Goal: Information Seeking & Learning: Learn about a topic

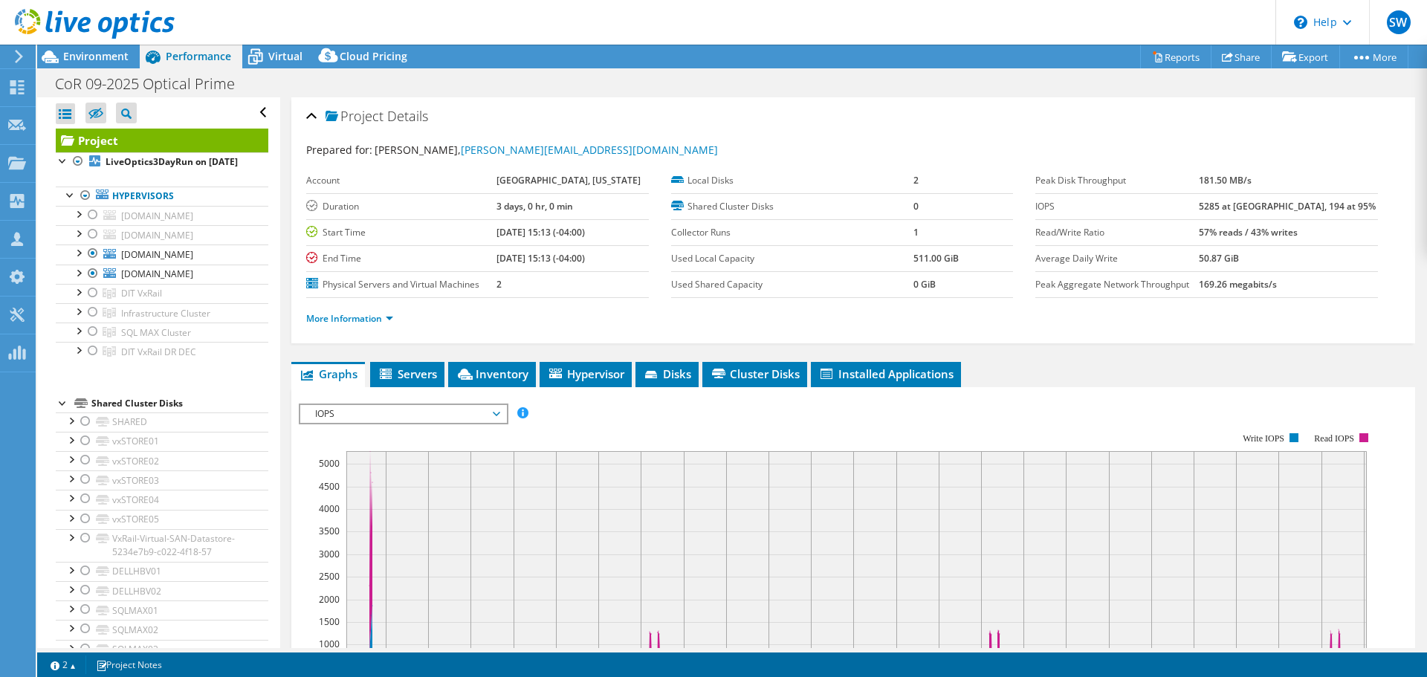
select select "USD"
click at [408, 377] on span "Servers" at bounding box center [407, 373] width 59 height 15
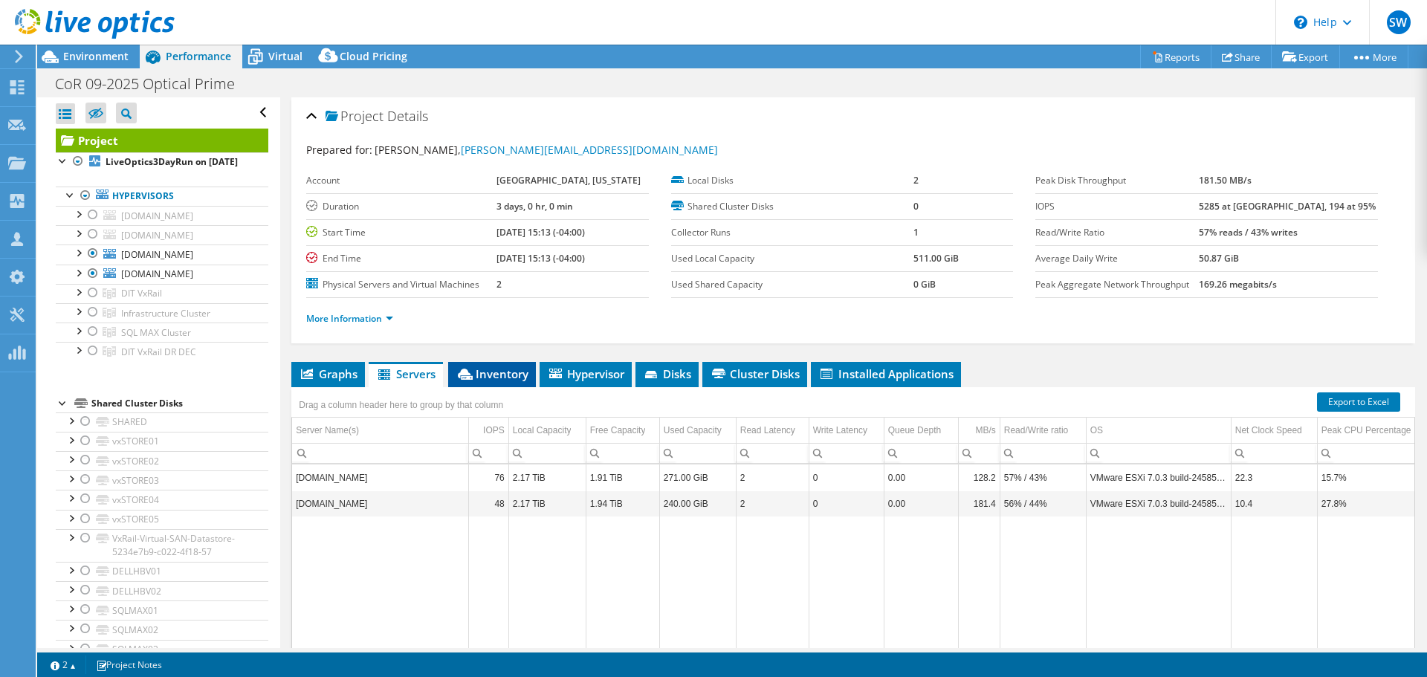
click at [511, 373] on span "Inventory" at bounding box center [492, 373] width 73 height 15
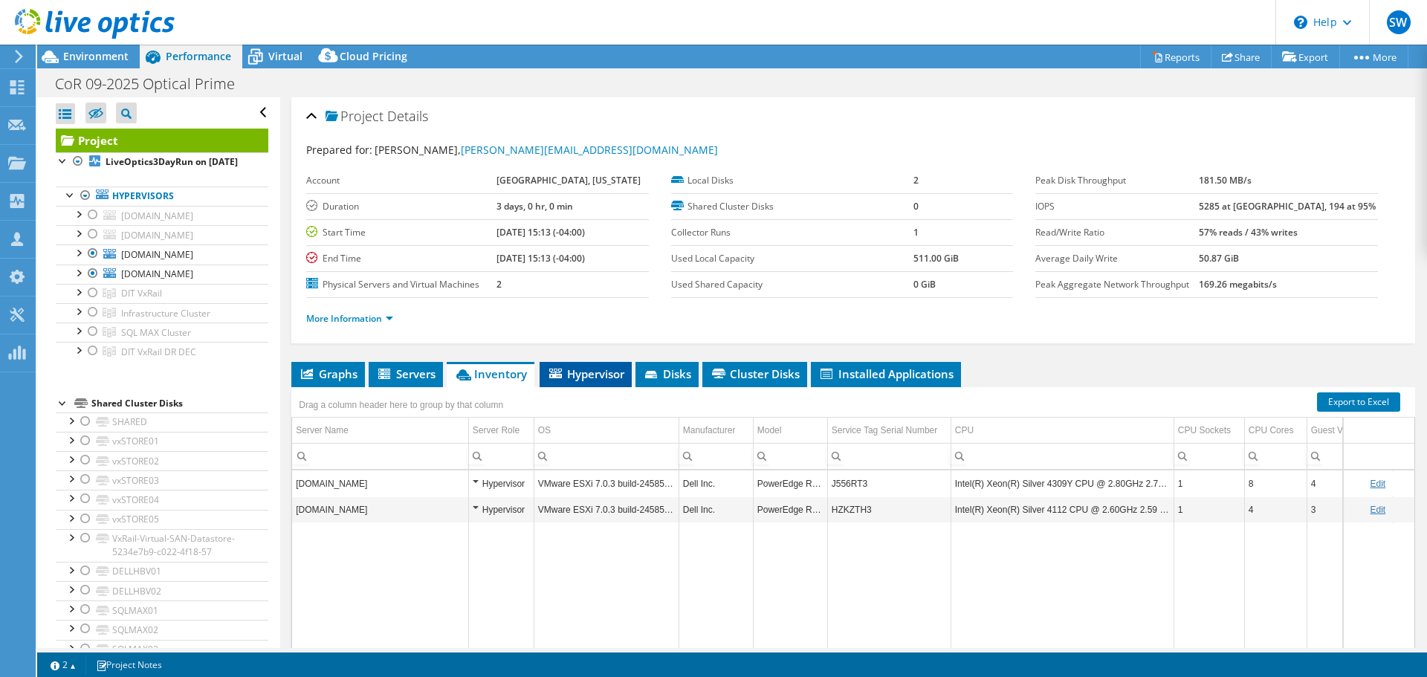
click at [576, 371] on span "Hypervisor" at bounding box center [585, 373] width 77 height 15
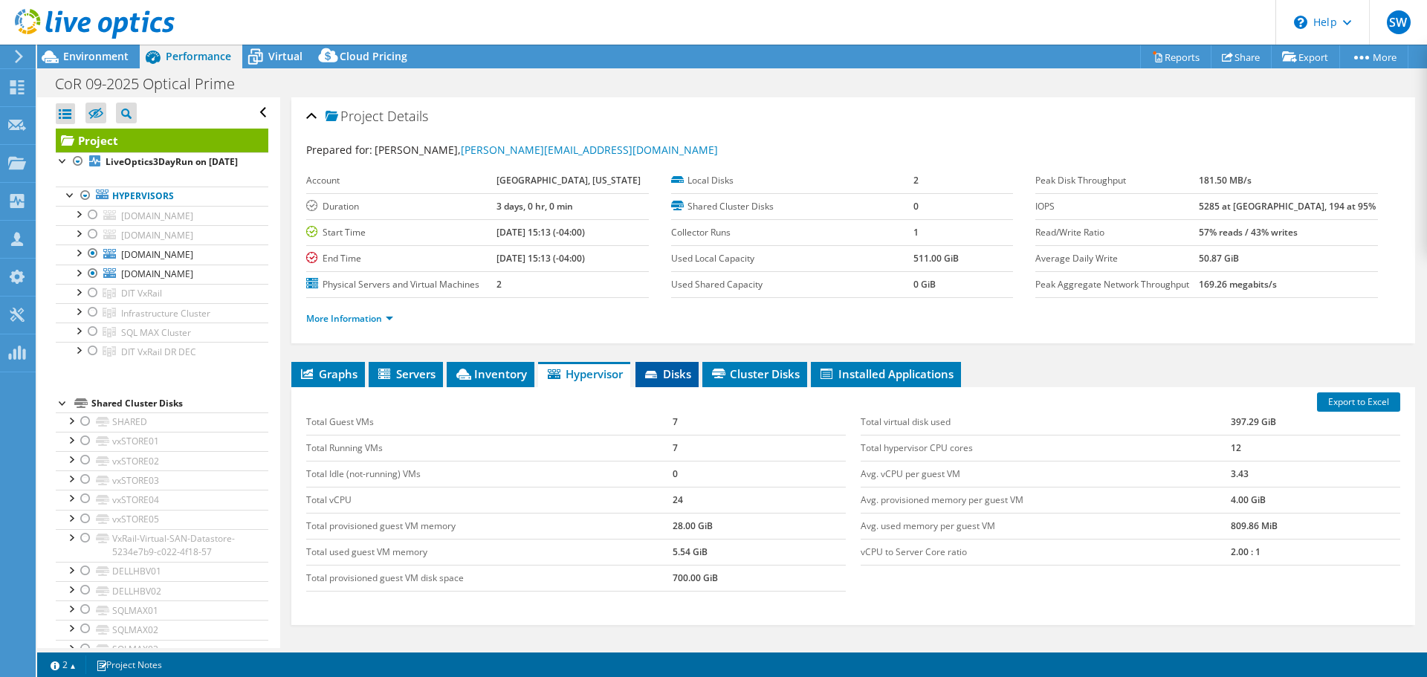
click at [667, 371] on span "Disks" at bounding box center [667, 373] width 48 height 15
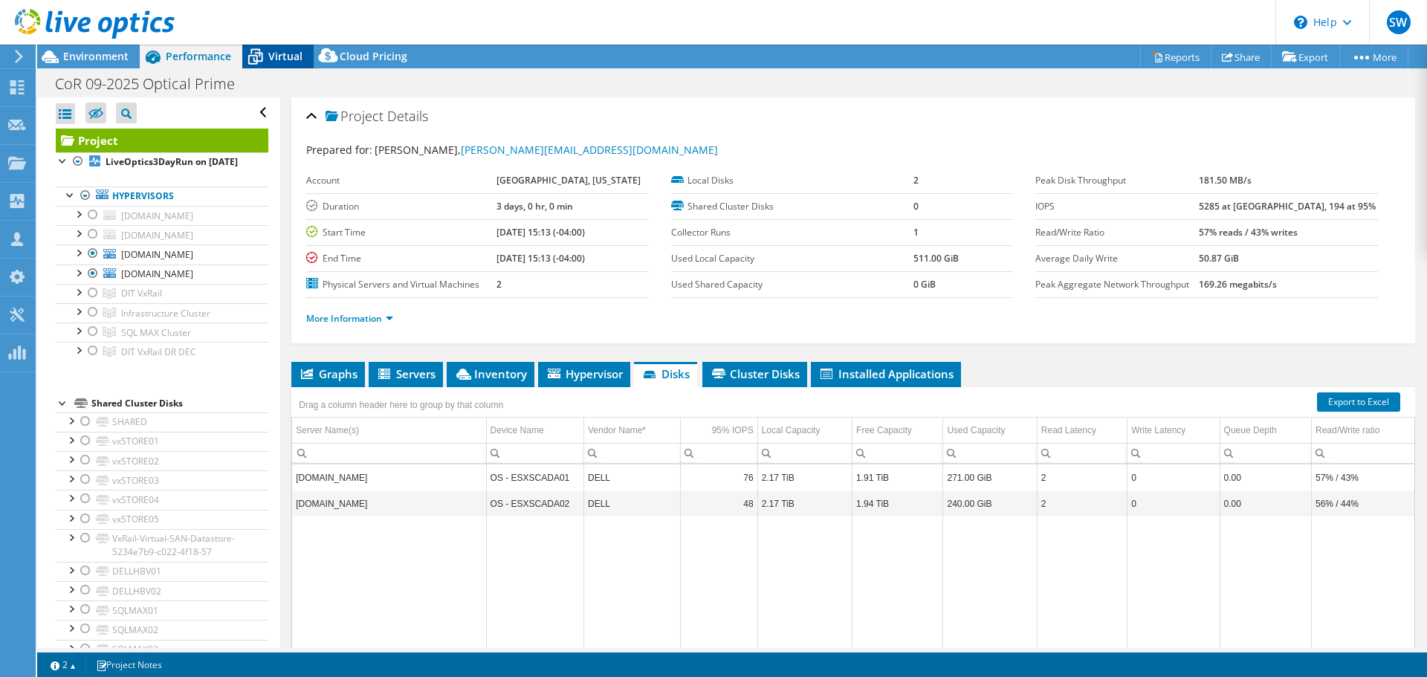
click at [284, 55] on span "Virtual" at bounding box center [285, 56] width 34 height 14
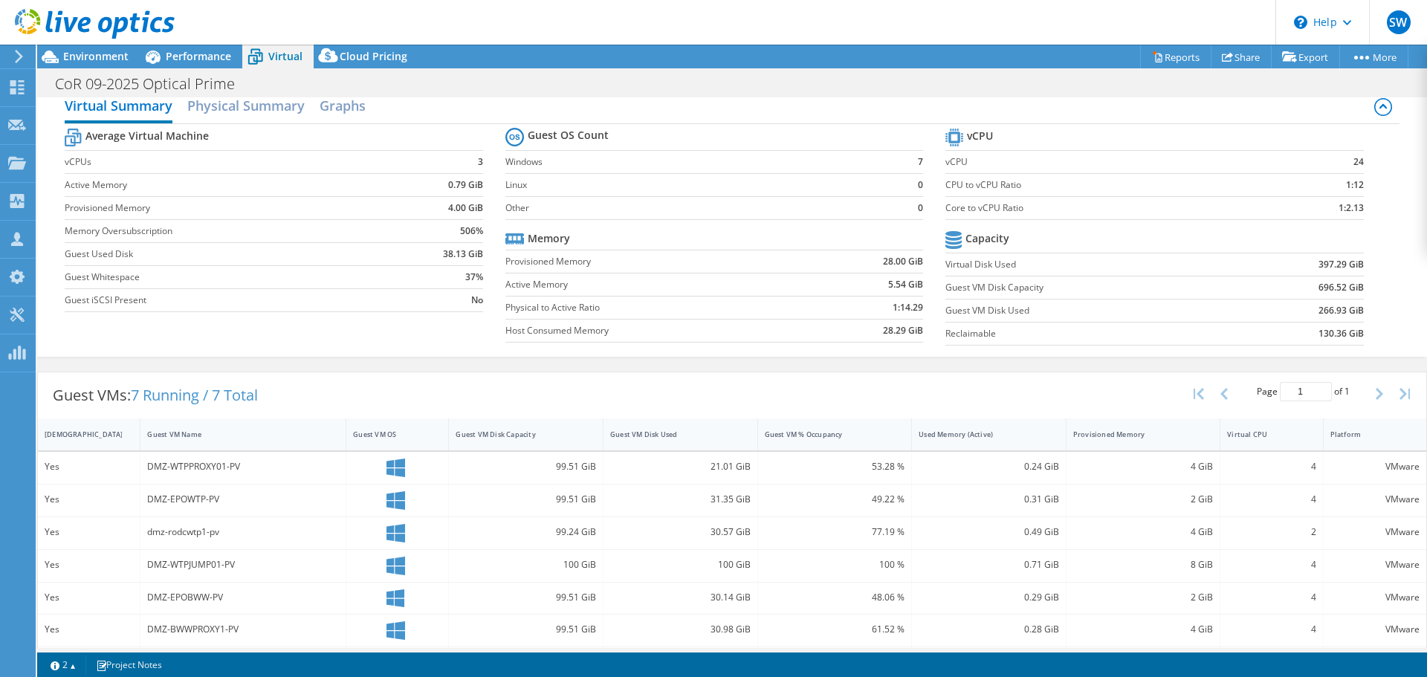
scroll to position [57, 0]
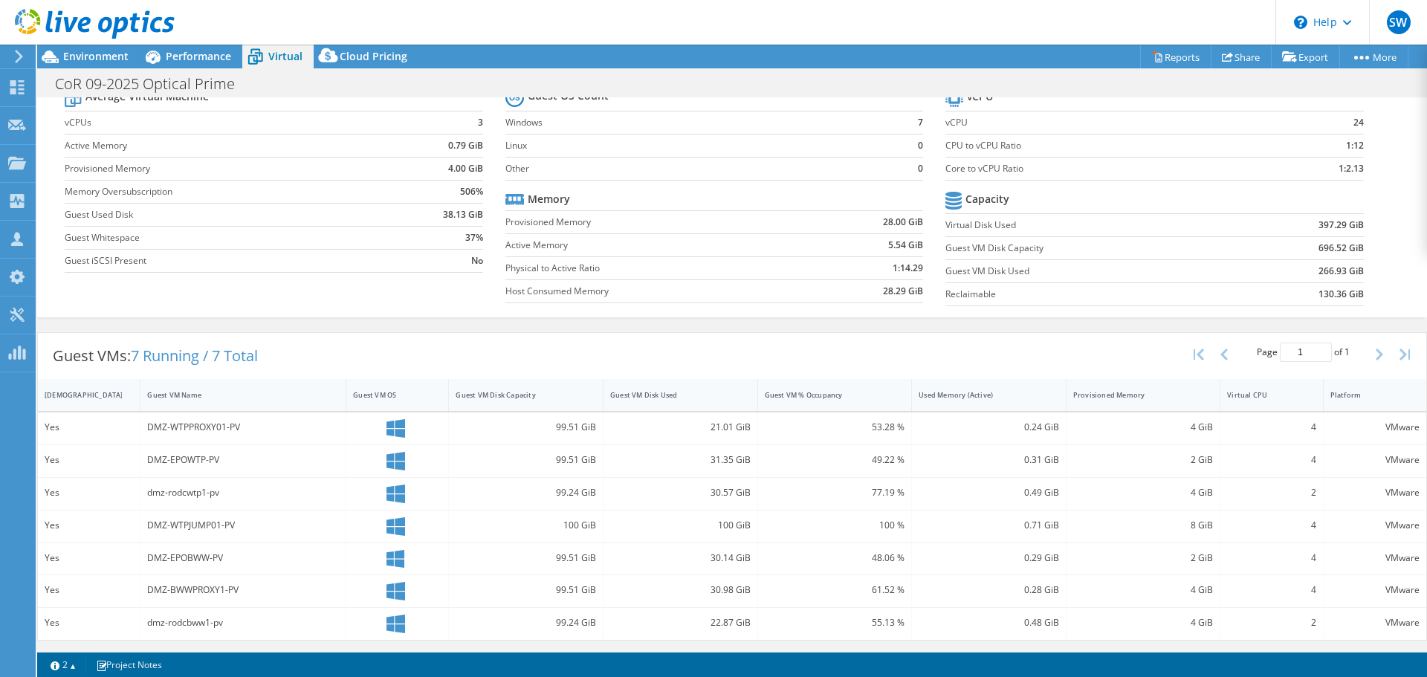
click at [210, 468] on div "DMZ-EPOWTP-PV" at bounding box center [243, 461] width 206 height 32
click at [198, 460] on div "DMZ-EPOWTP-PV" at bounding box center [243, 460] width 192 height 16
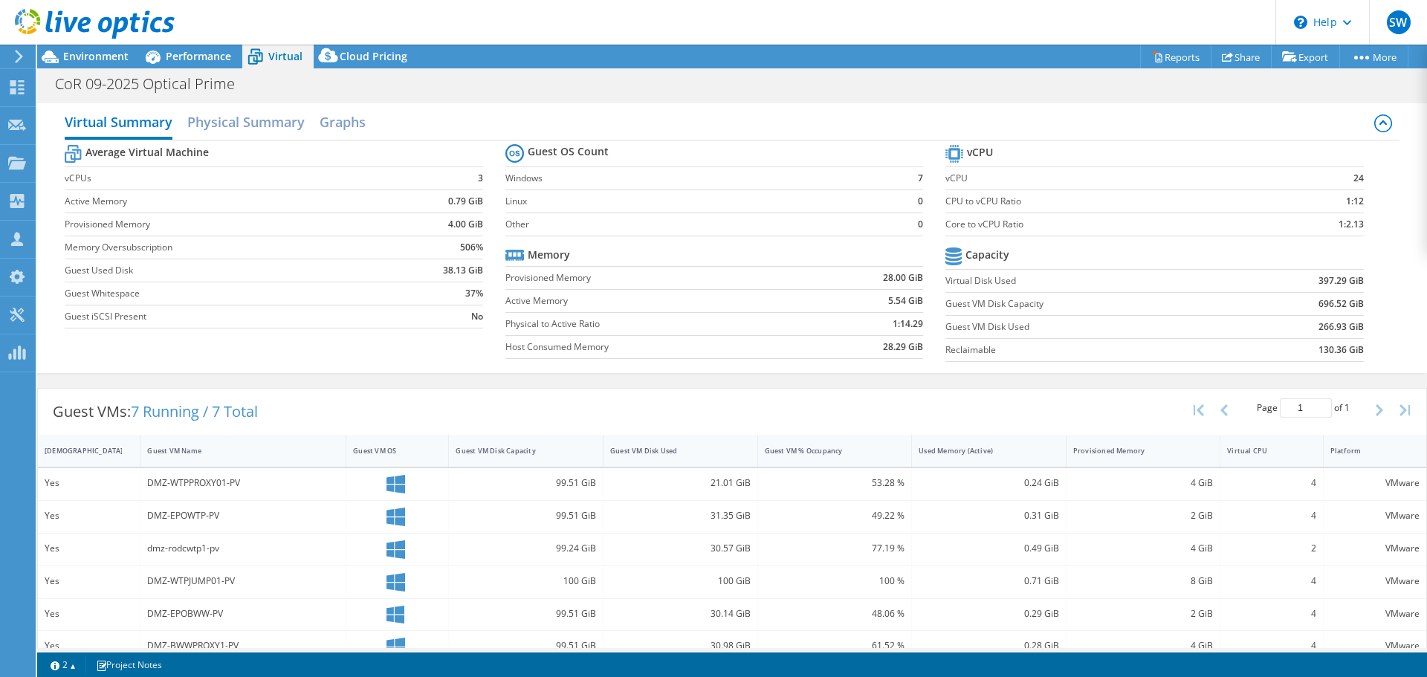
scroll to position [0, 0]
click at [210, 61] on span "Performance" at bounding box center [198, 56] width 65 height 14
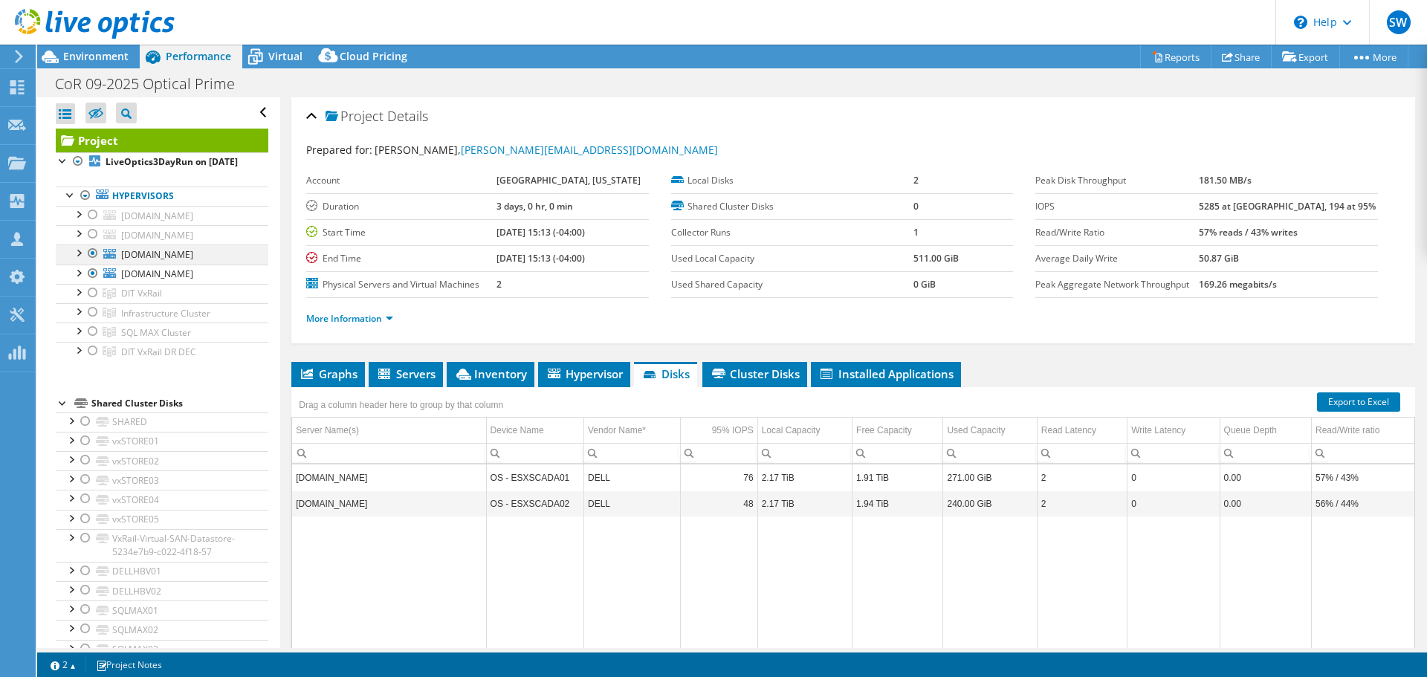
click at [93, 262] on div at bounding box center [92, 253] width 15 height 18
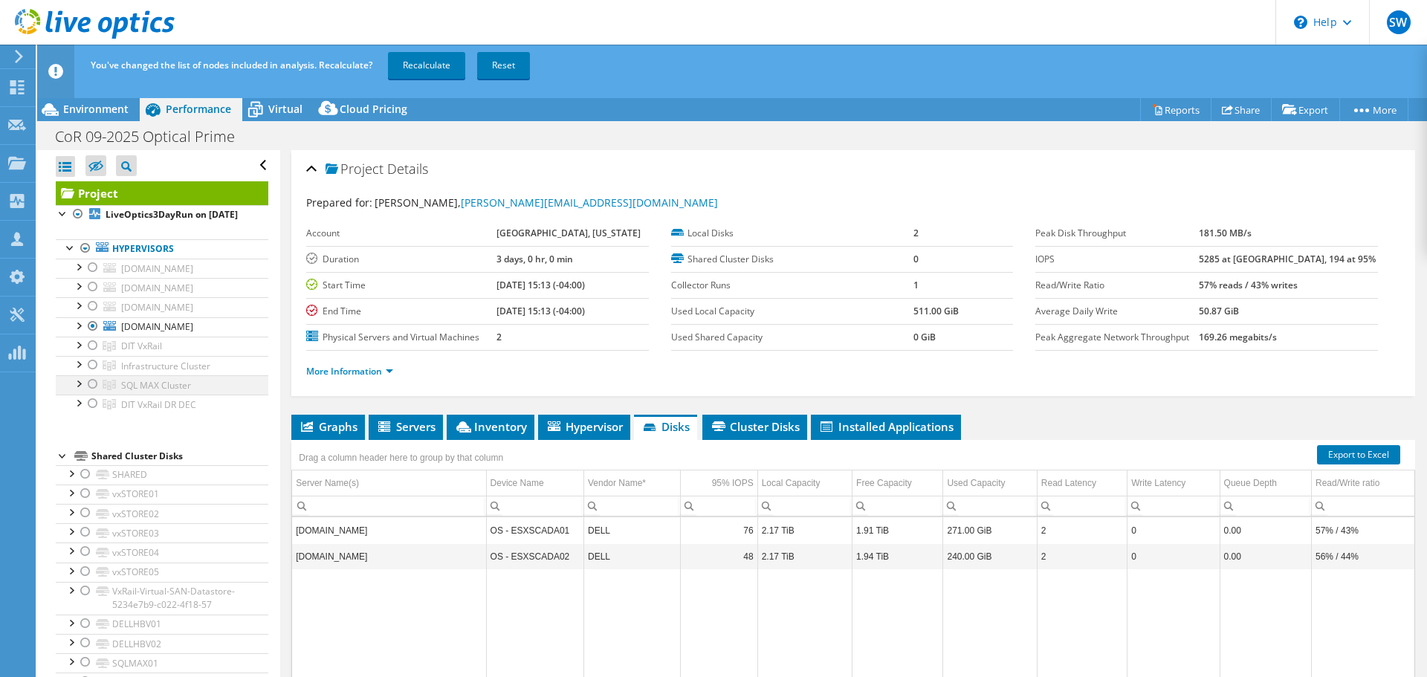
click at [88, 393] on div at bounding box center [92, 384] width 15 height 18
click at [92, 335] on div at bounding box center [92, 326] width 15 height 18
click at [434, 66] on link "Recalculate" at bounding box center [426, 65] width 77 height 27
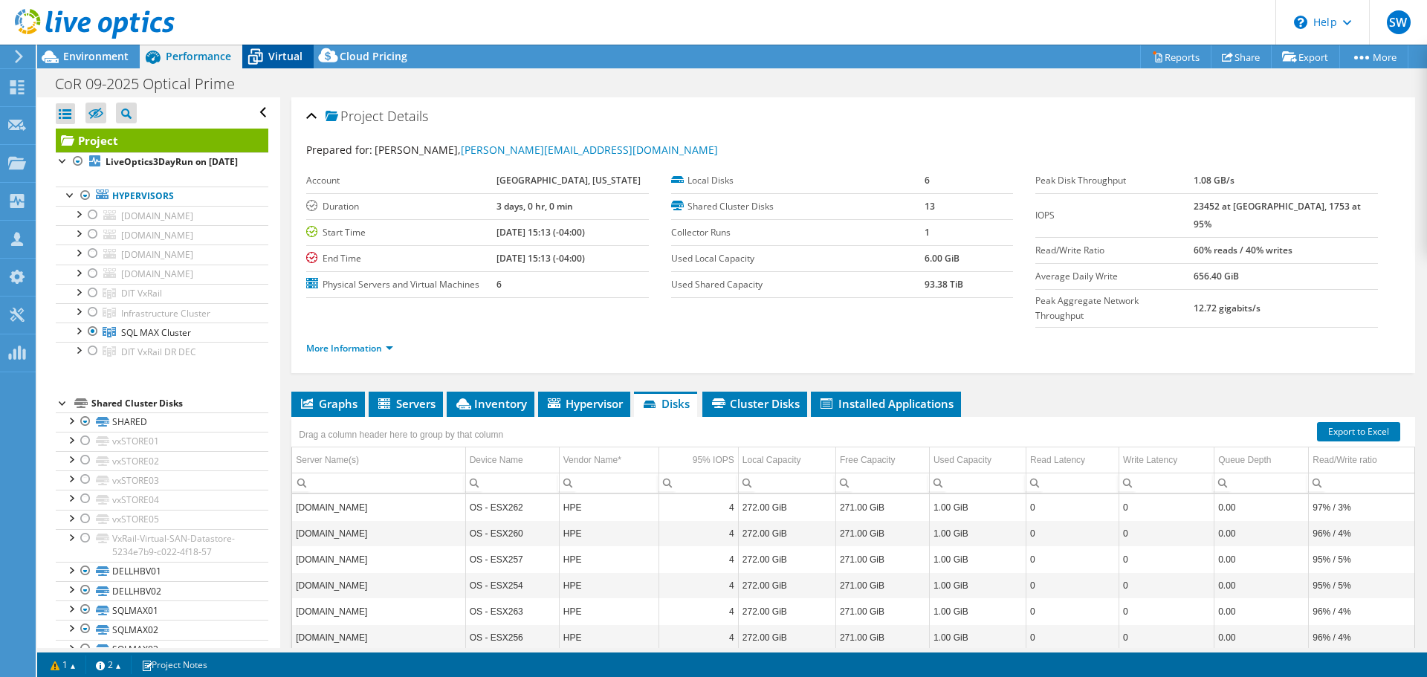
click at [267, 58] on icon at bounding box center [255, 57] width 26 height 26
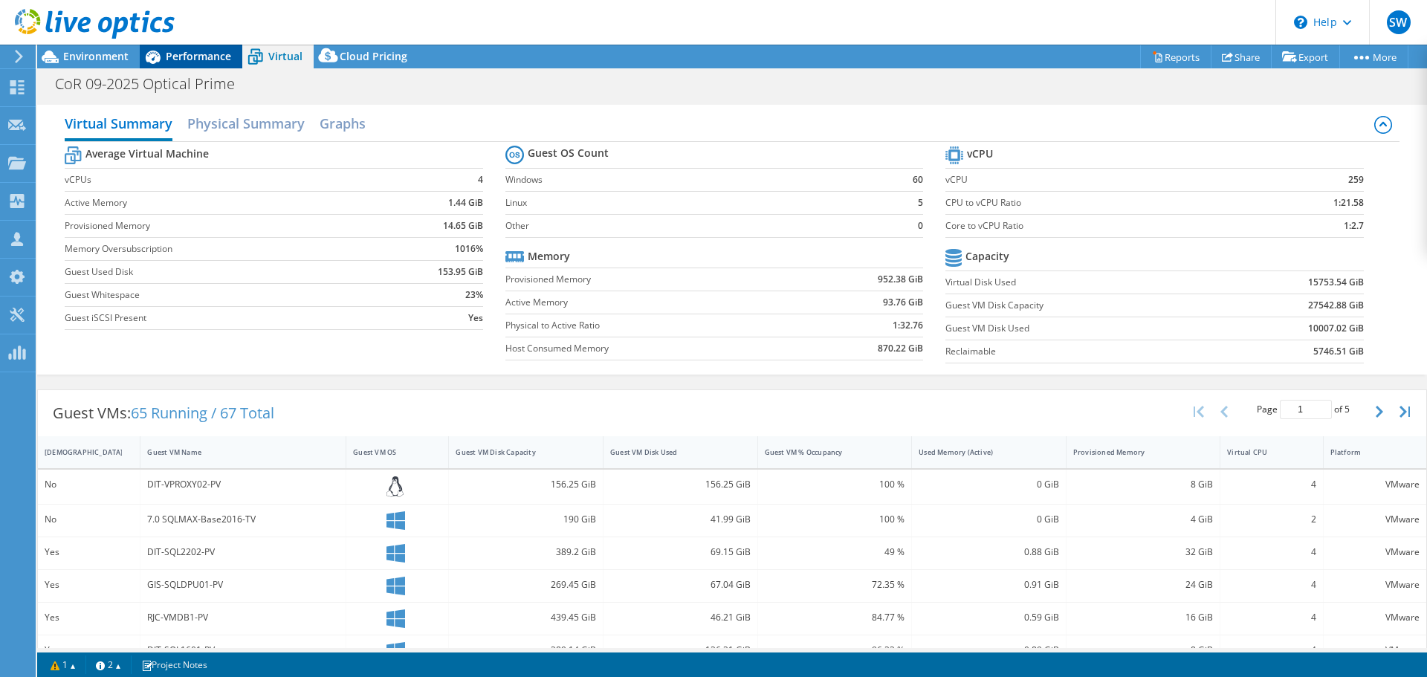
click at [204, 54] on span "Performance" at bounding box center [198, 56] width 65 height 14
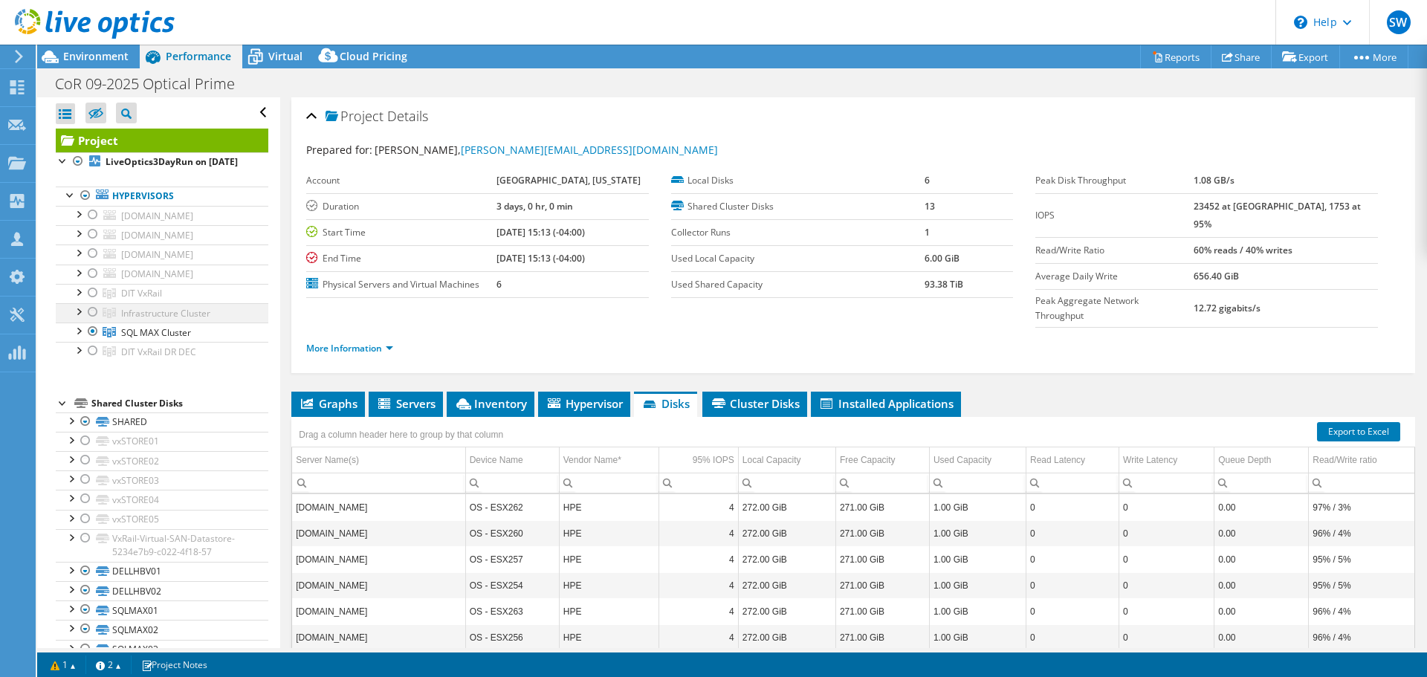
click at [95, 321] on div at bounding box center [92, 312] width 15 height 18
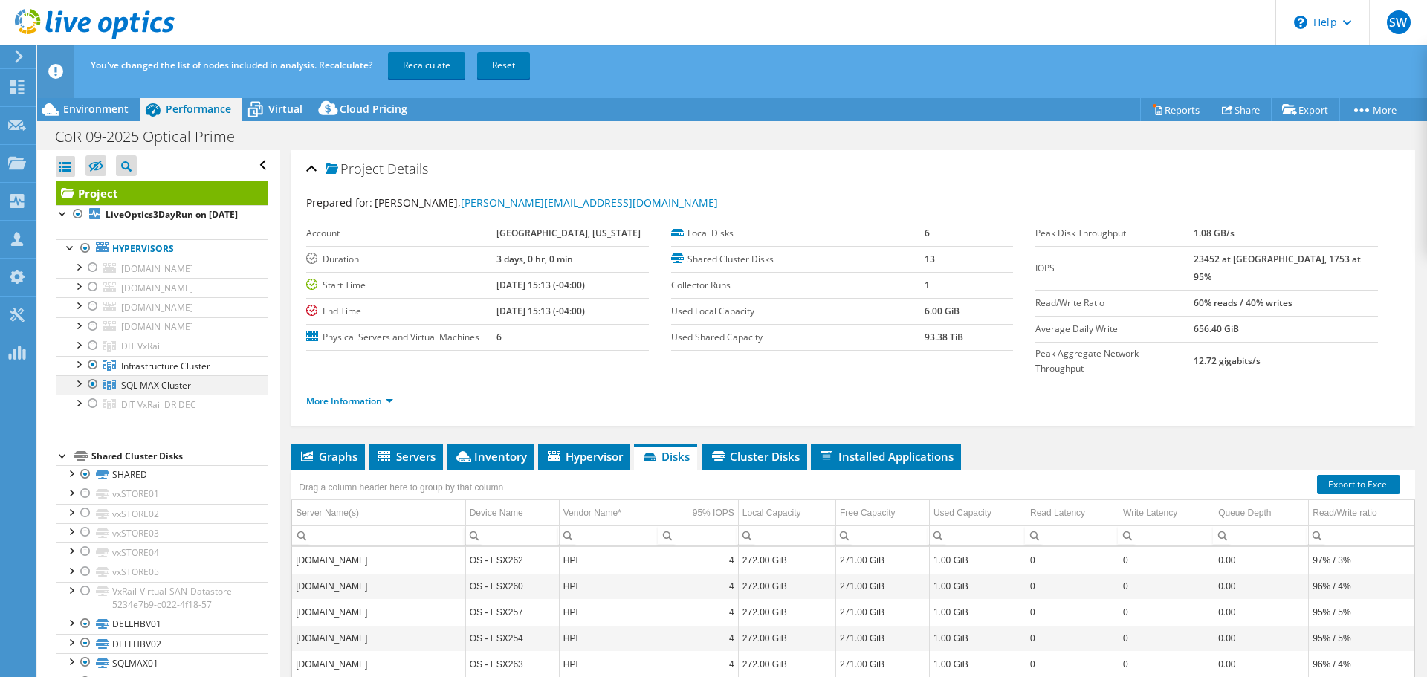
click at [90, 393] on div at bounding box center [92, 384] width 15 height 18
click at [437, 62] on link "Recalculate" at bounding box center [426, 65] width 77 height 27
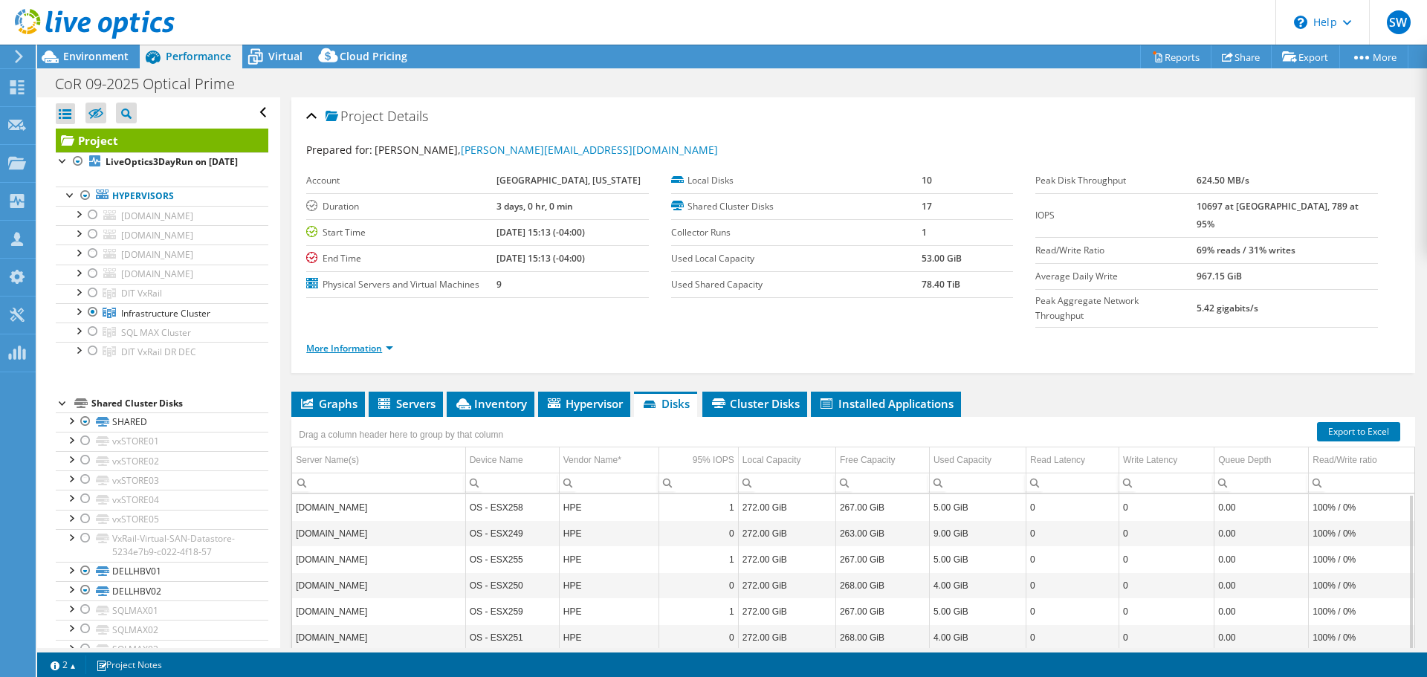
click at [356, 342] on link "More Information" at bounding box center [349, 348] width 87 height 13
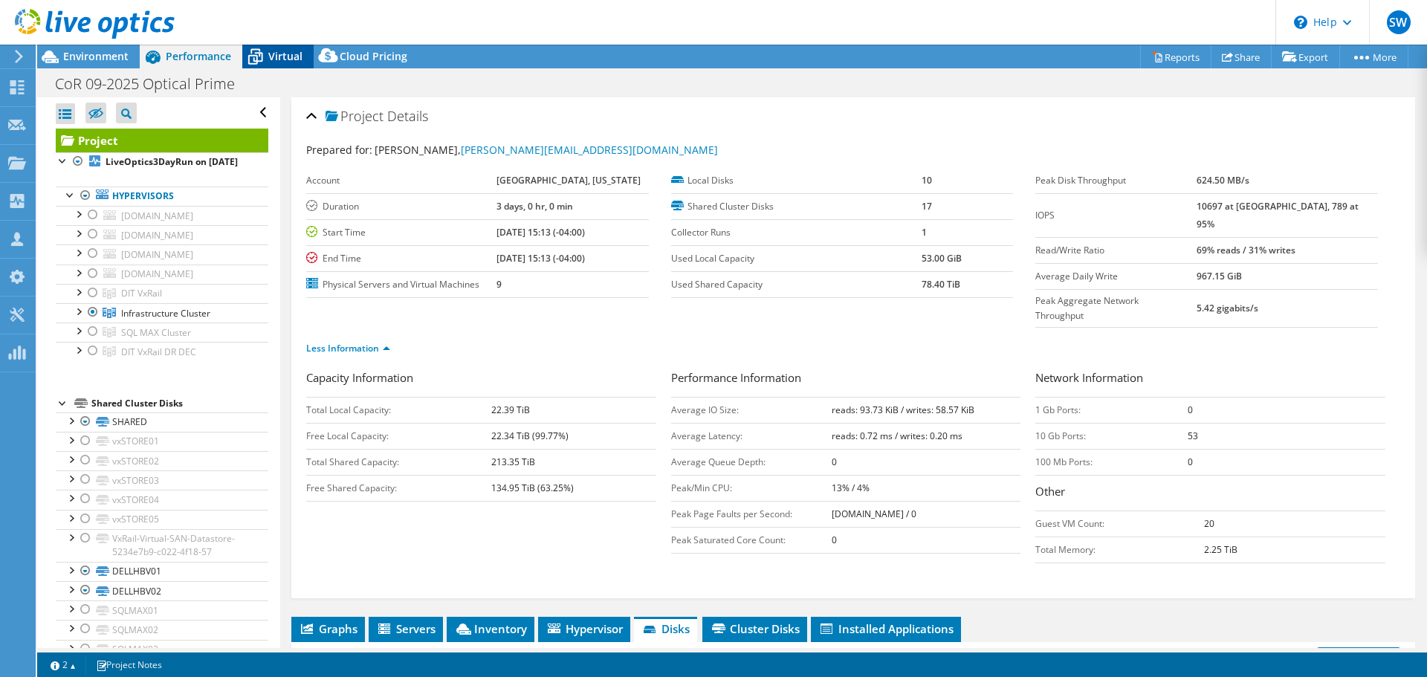
click at [280, 56] on span "Virtual" at bounding box center [285, 56] width 34 height 14
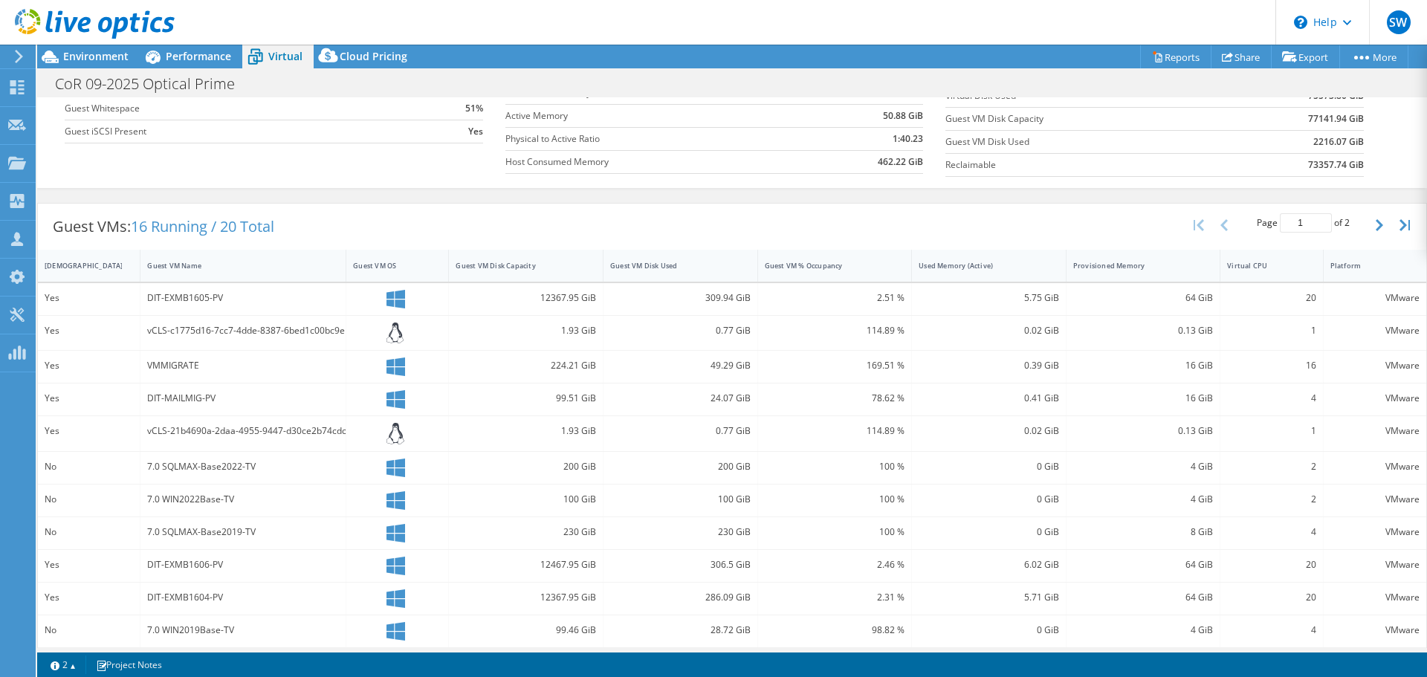
scroll to position [186, 0]
click at [96, 54] on span "Environment" at bounding box center [95, 56] width 65 height 14
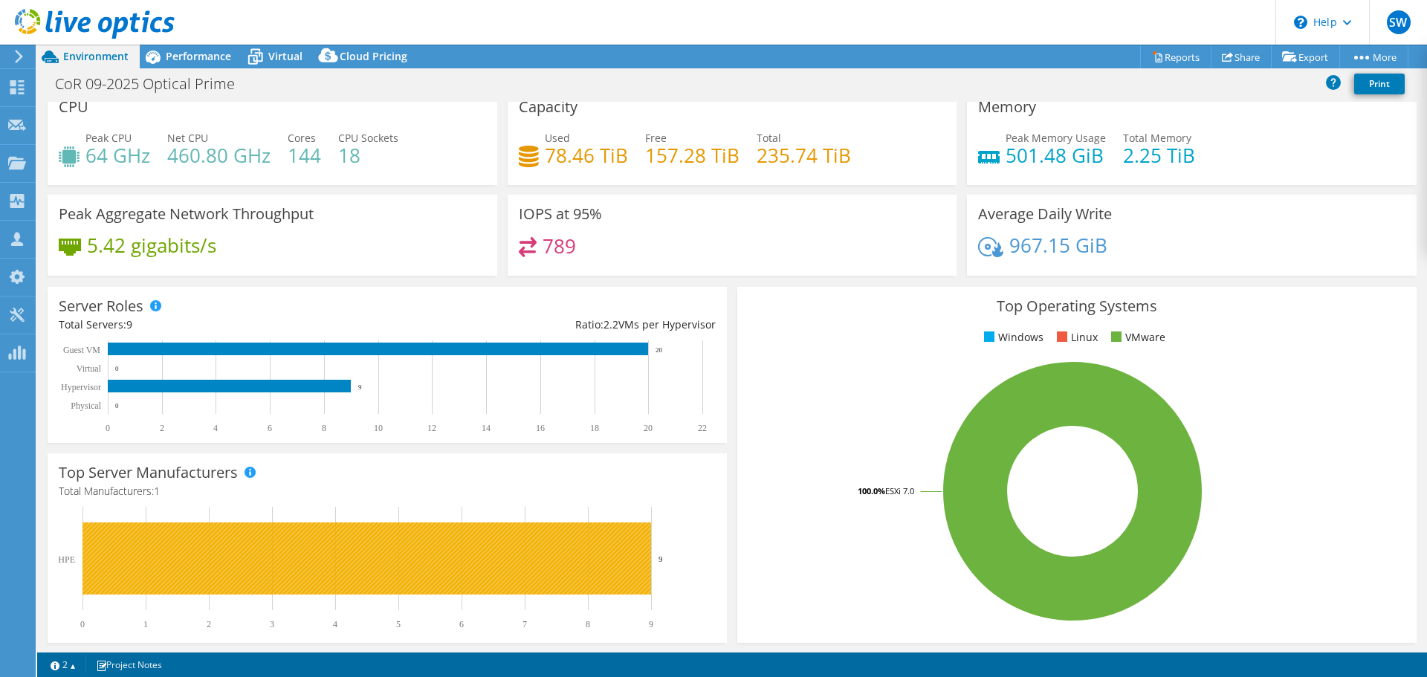
scroll to position [0, 0]
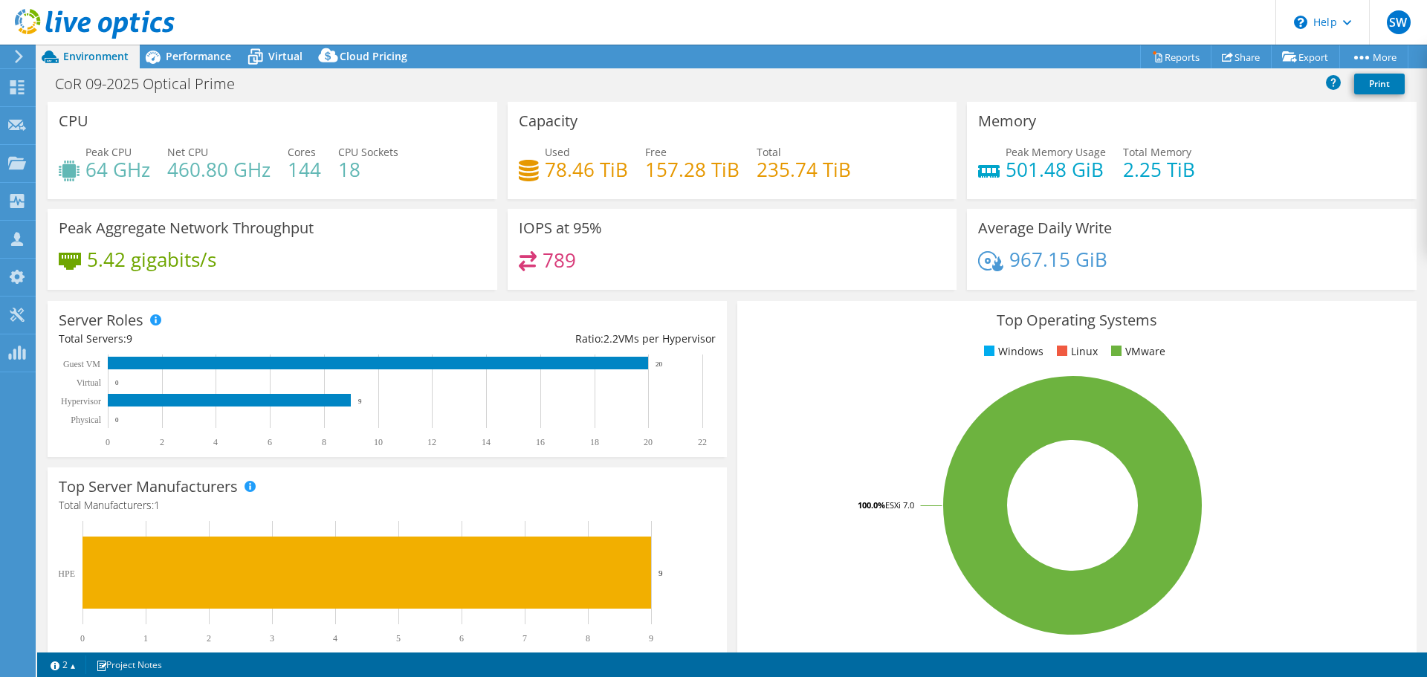
click at [383, 249] on div "Peak Aggregate Network Throughput 5.42 gigabits/s" at bounding box center [273, 249] width 450 height 81
click at [191, 62] on span "Performance" at bounding box center [198, 56] width 65 height 14
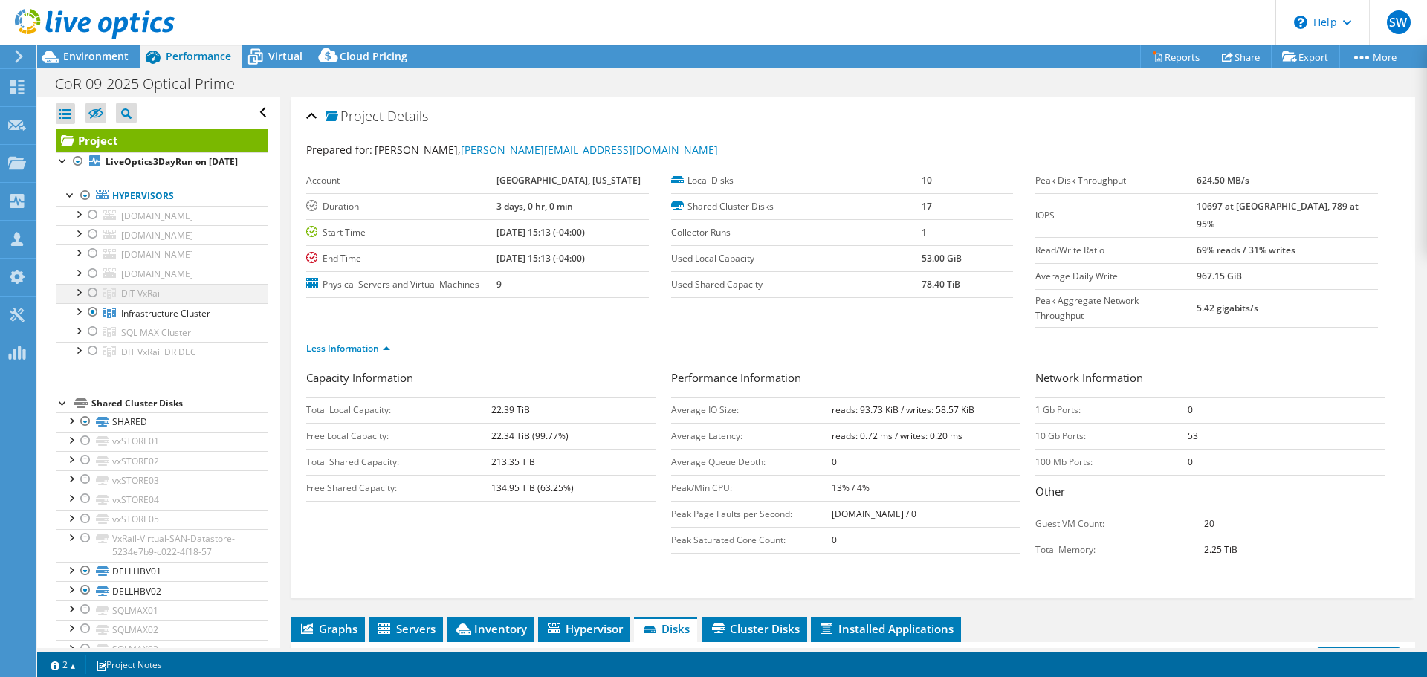
click at [91, 302] on div at bounding box center [92, 293] width 15 height 18
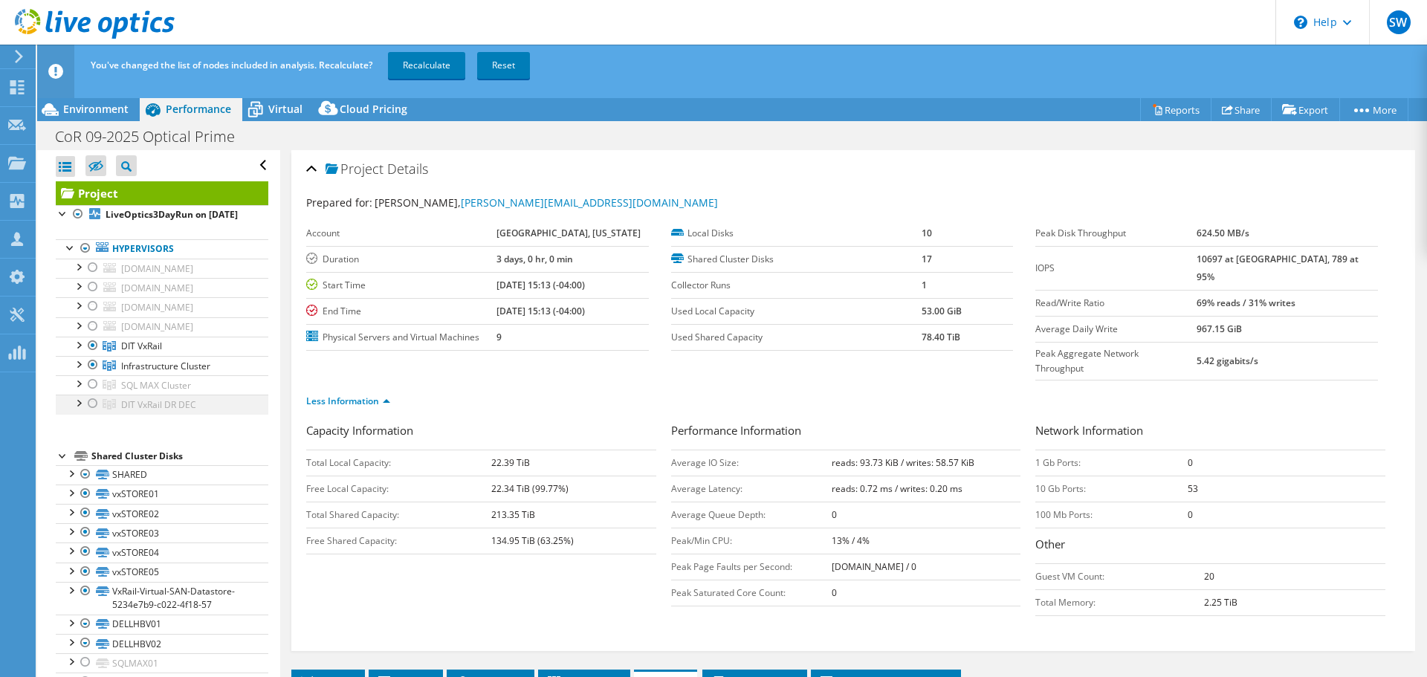
click at [94, 412] on div at bounding box center [92, 404] width 15 height 18
click at [91, 374] on div at bounding box center [92, 365] width 15 height 18
click at [427, 71] on link "Recalculate" at bounding box center [426, 65] width 77 height 27
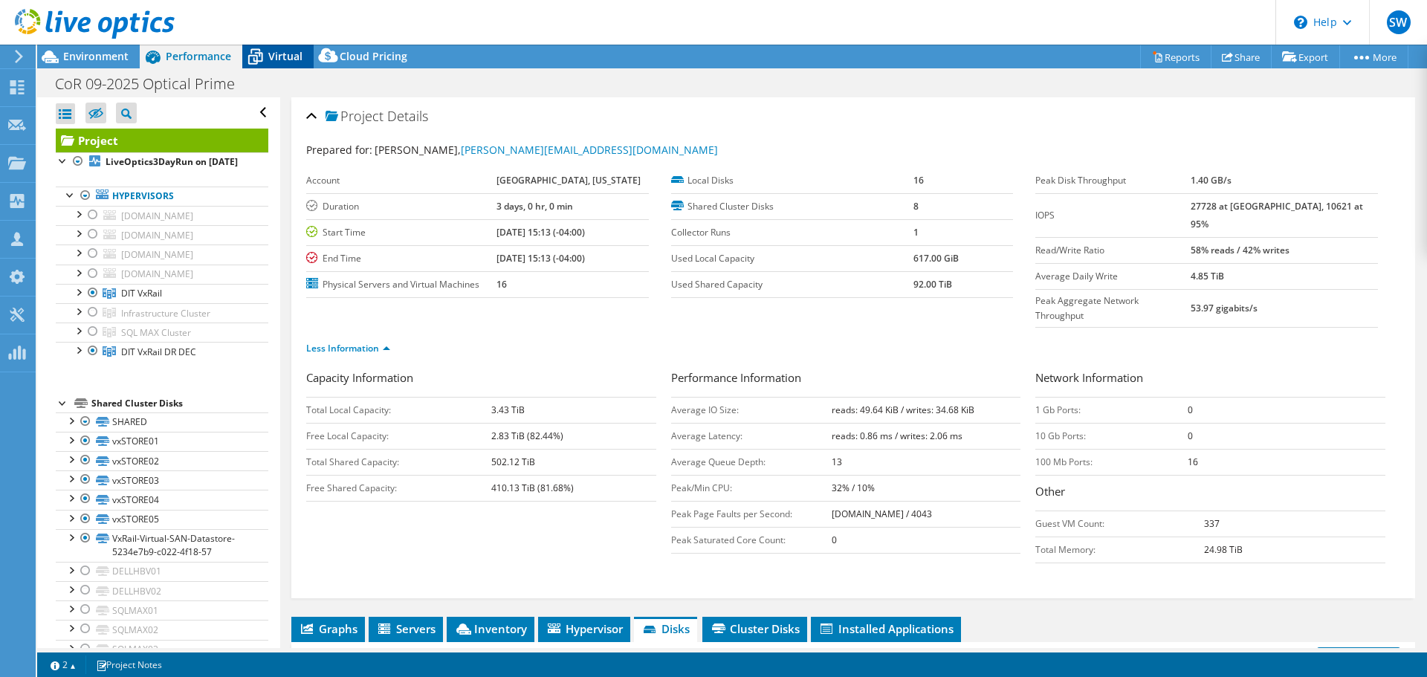
click at [277, 56] on span "Virtual" at bounding box center [285, 56] width 34 height 14
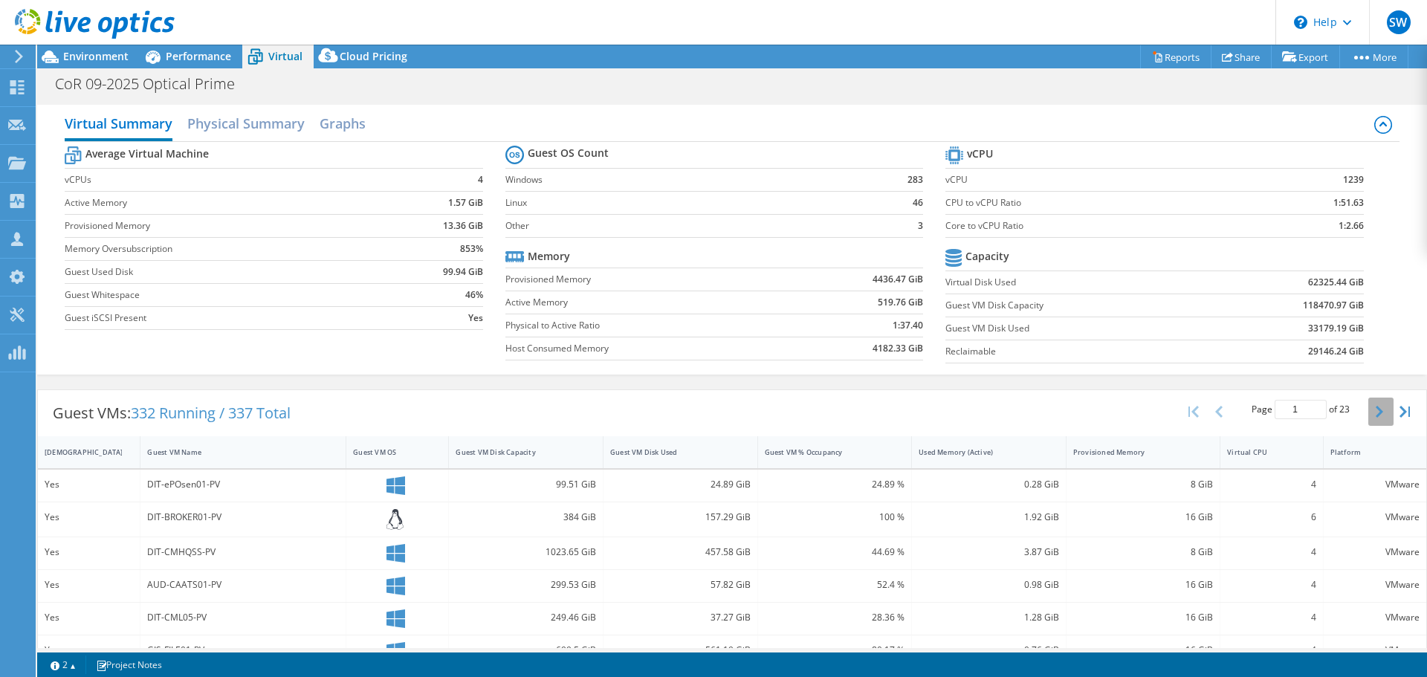
click at [1376, 409] on icon "button" at bounding box center [1379, 412] width 7 height 12
click at [1376, 411] on icon "button" at bounding box center [1379, 412] width 7 height 12
click at [1376, 413] on icon "button" at bounding box center [1379, 412] width 7 height 12
click at [1368, 408] on button "button" at bounding box center [1380, 412] width 25 height 28
type input "5"
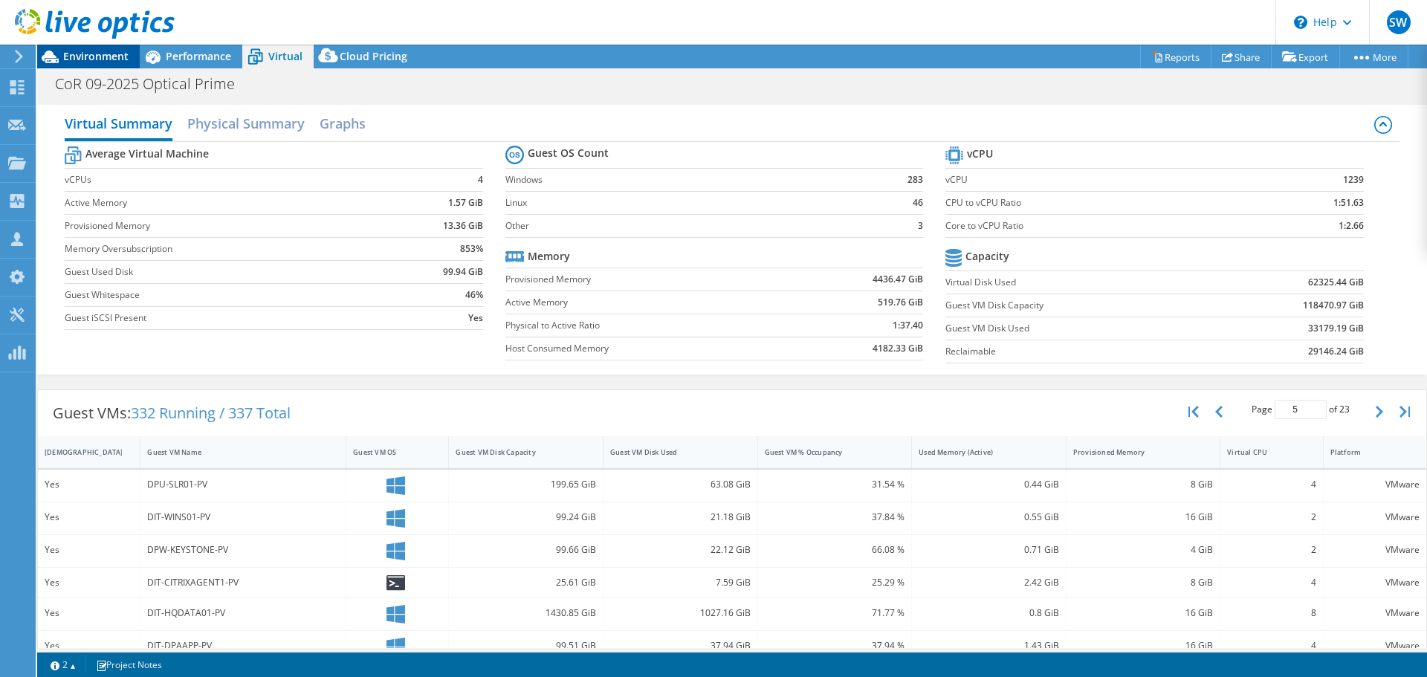
click at [96, 55] on span "Environment" at bounding box center [95, 56] width 65 height 14
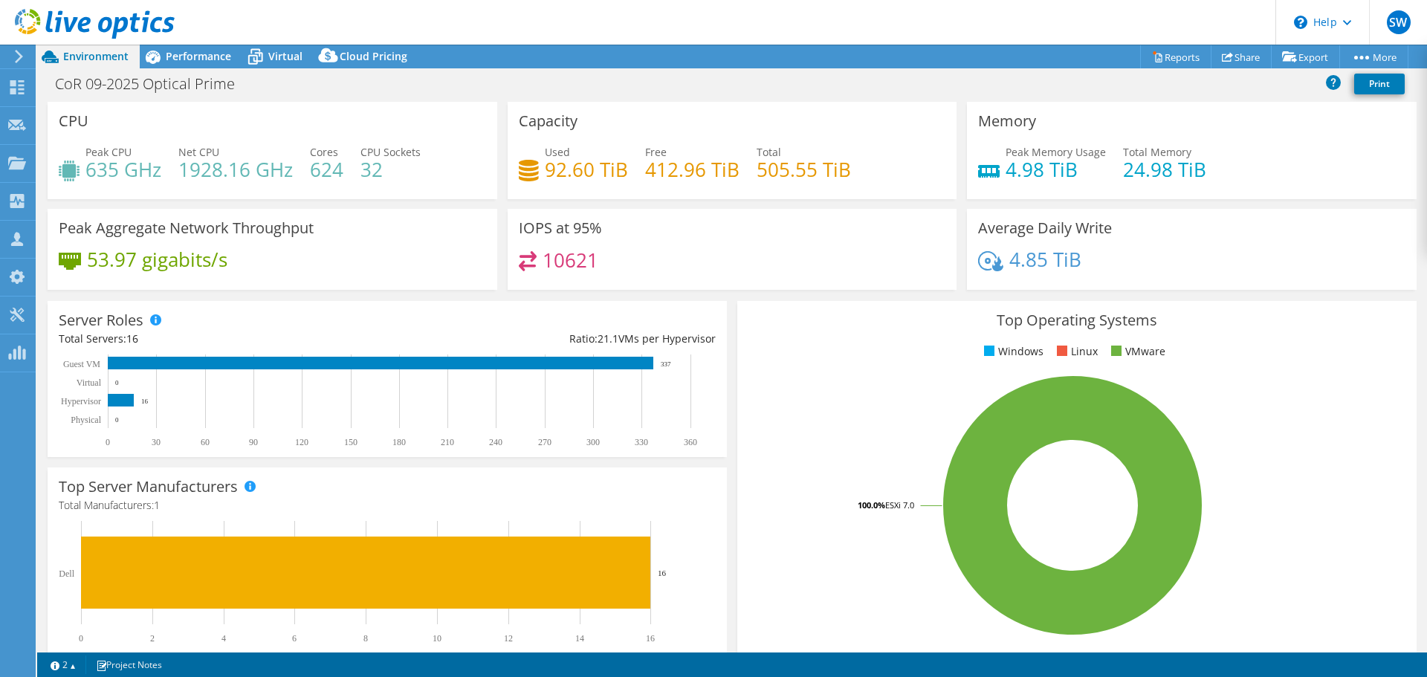
click at [22, 55] on icon at bounding box center [18, 56] width 11 height 13
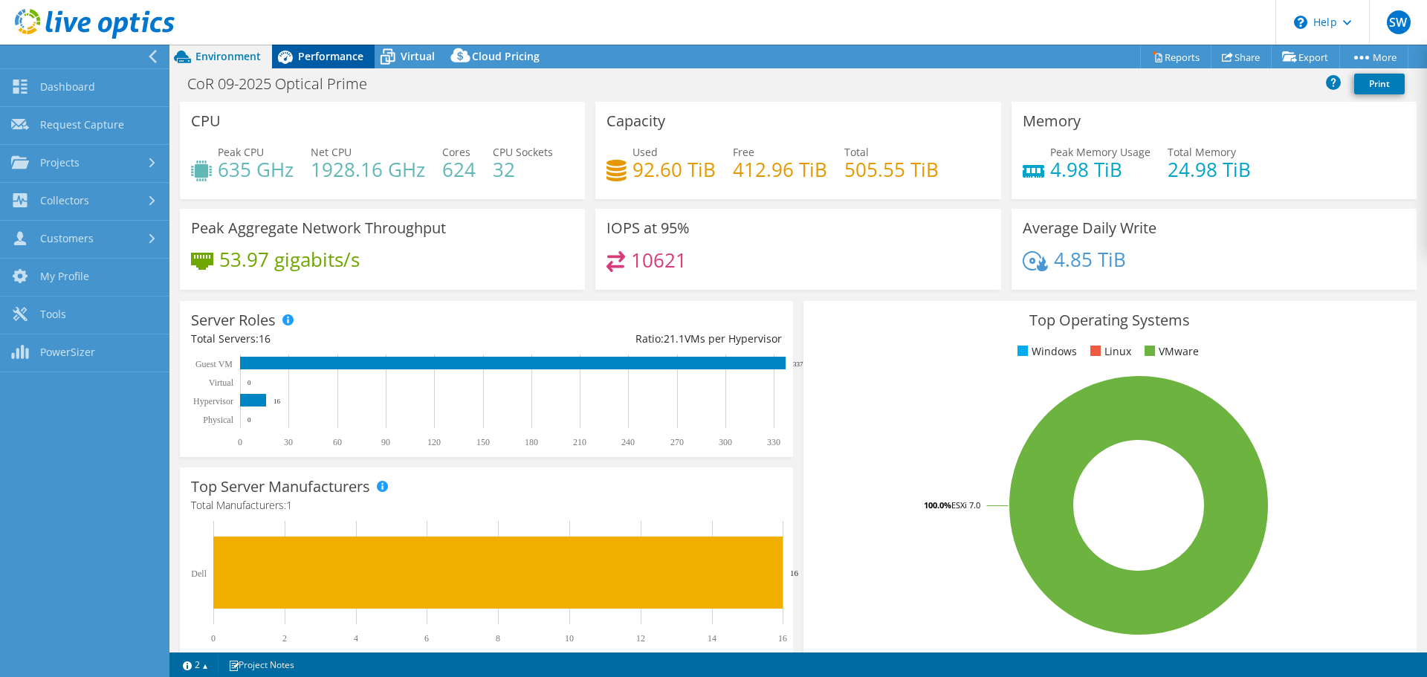
click at [334, 61] on span "Performance" at bounding box center [330, 56] width 65 height 14
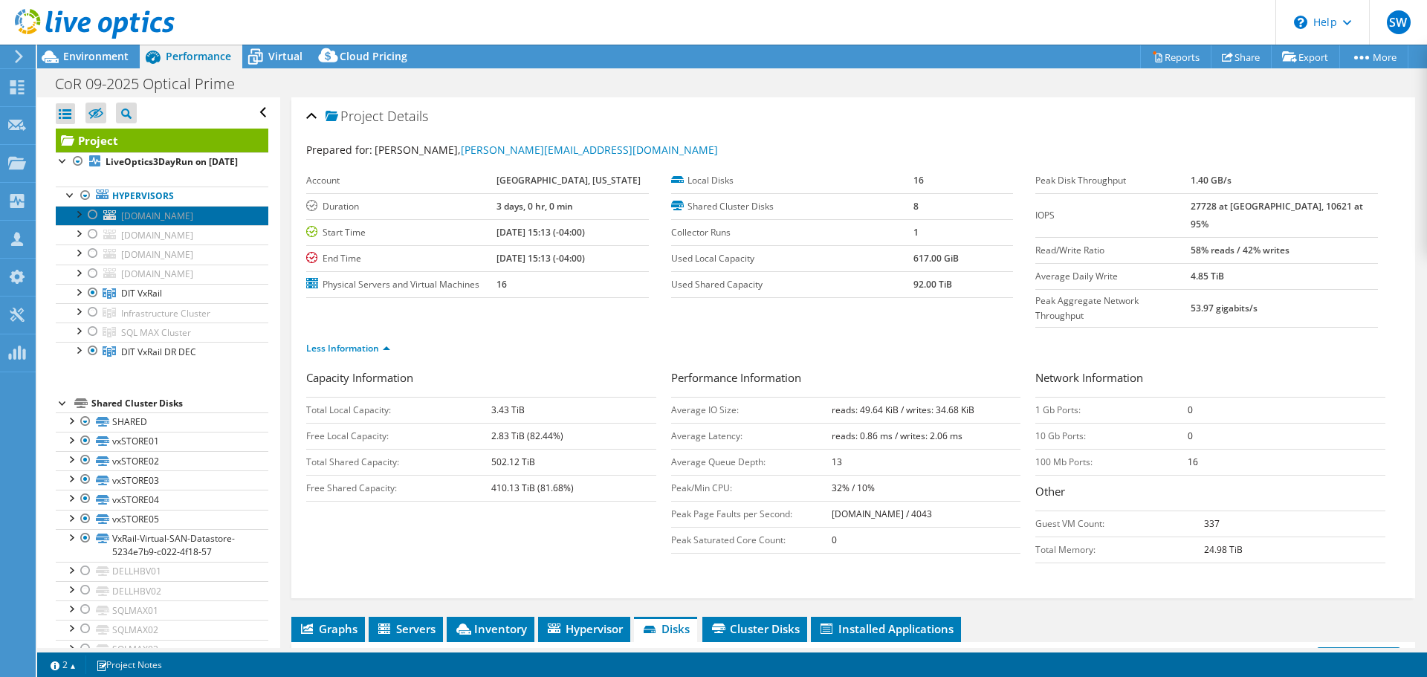
click at [137, 222] on span "[DOMAIN_NAME]" at bounding box center [157, 216] width 72 height 13
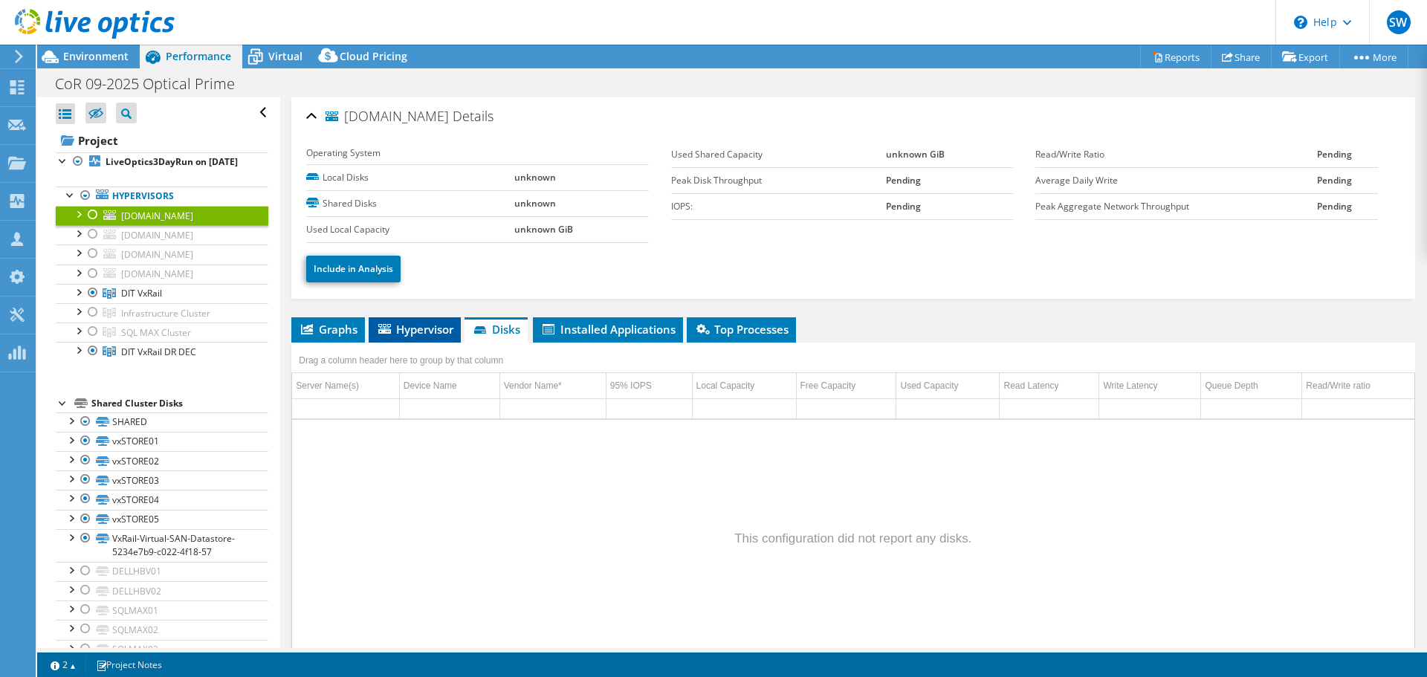
click at [438, 334] on span "Hypervisor" at bounding box center [414, 329] width 77 height 15
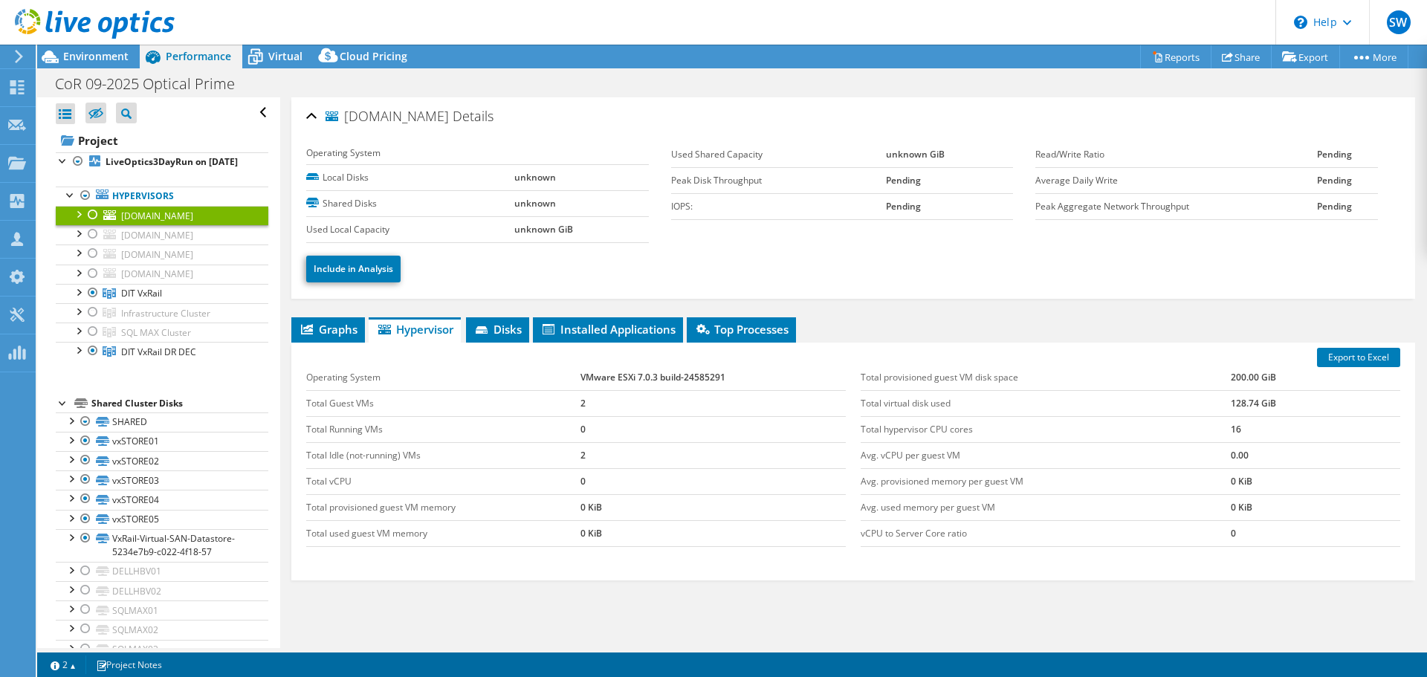
click at [94, 224] on div at bounding box center [92, 215] width 15 height 18
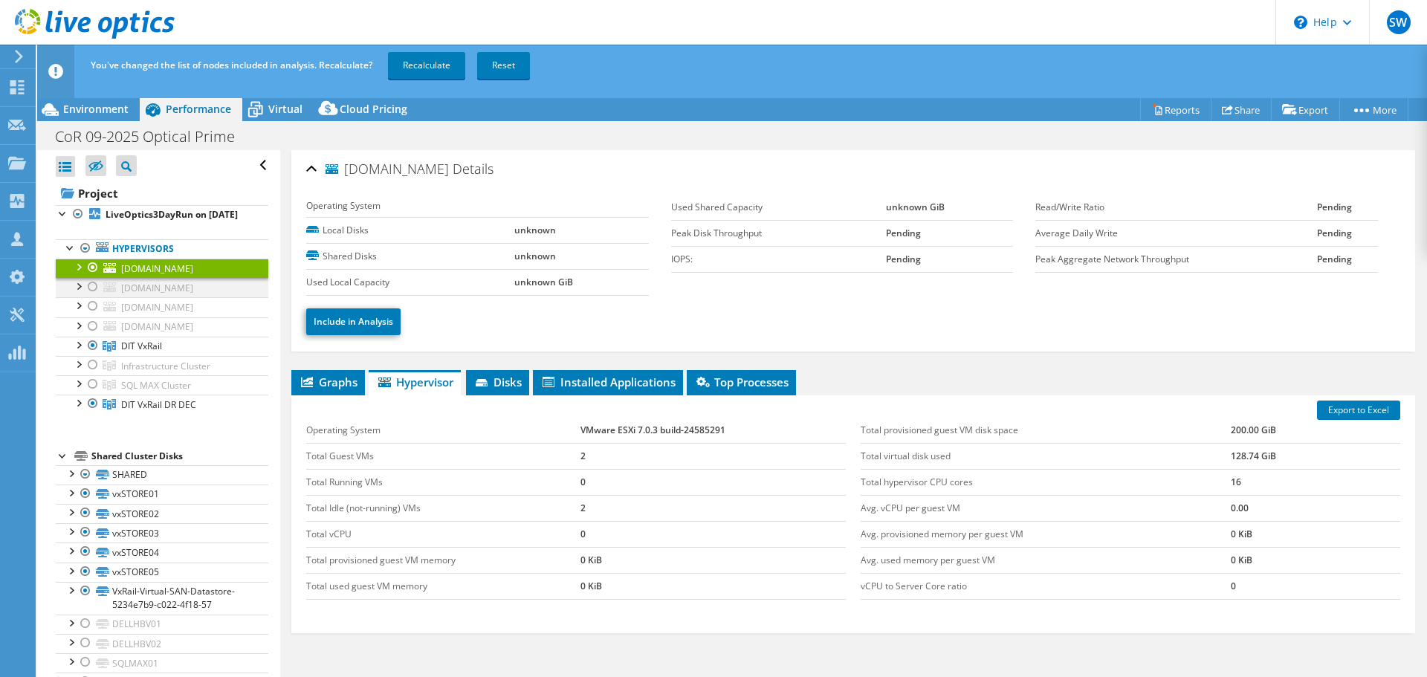
click at [93, 296] on div at bounding box center [92, 287] width 15 height 18
drag, startPoint x: 92, startPoint y: 345, endPoint x: 95, endPoint y: 353, distance: 8.7
click at [92, 315] on div at bounding box center [92, 306] width 15 height 18
click at [91, 335] on div at bounding box center [92, 326] width 15 height 18
click at [100, 374] on div at bounding box center [92, 365] width 15 height 18
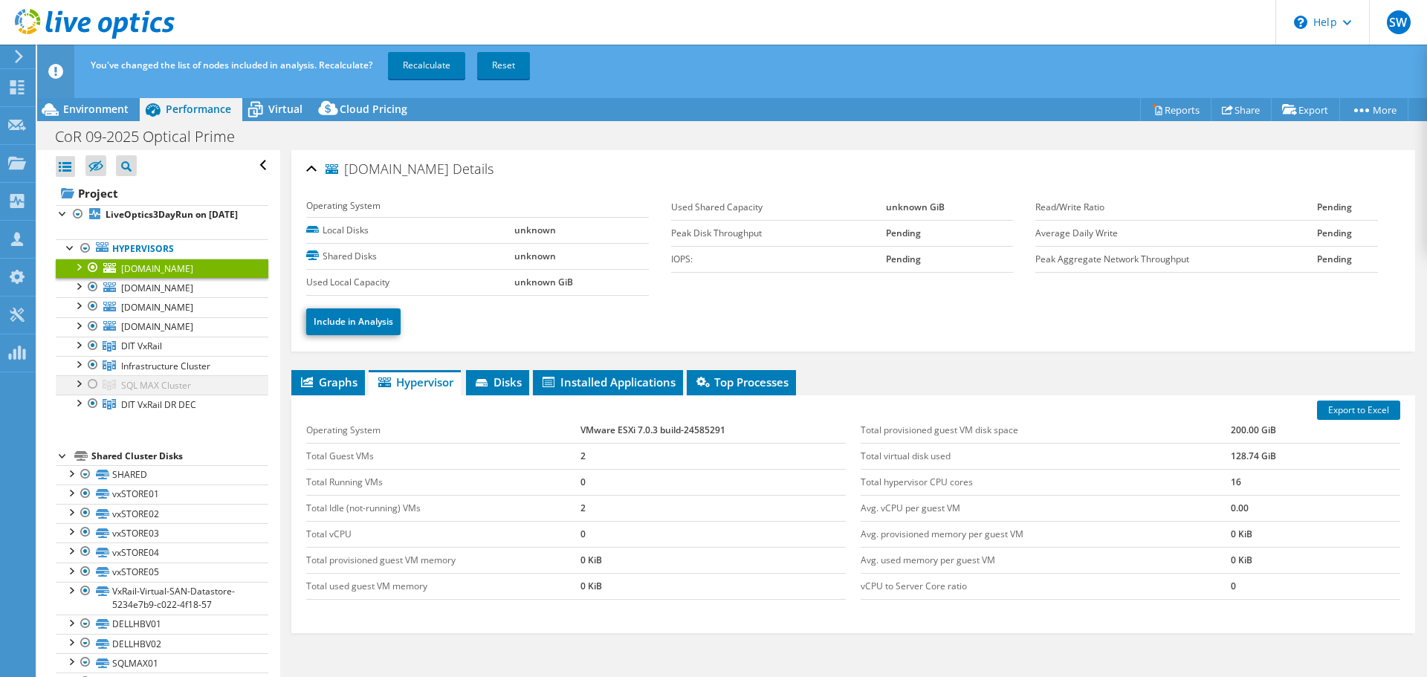
click at [97, 393] on div at bounding box center [92, 384] width 15 height 18
click at [437, 63] on link "Recalculate" at bounding box center [426, 65] width 77 height 27
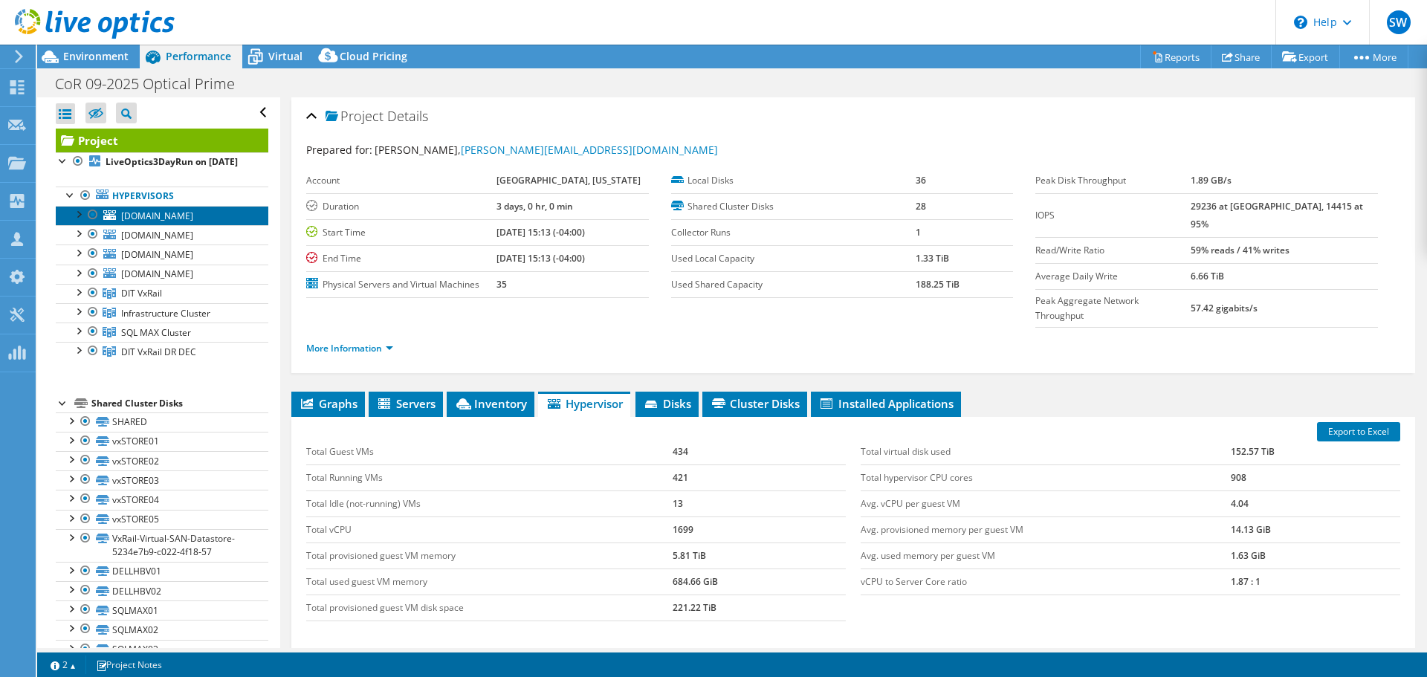
click at [146, 222] on span "[DOMAIN_NAME]" at bounding box center [157, 216] width 72 height 13
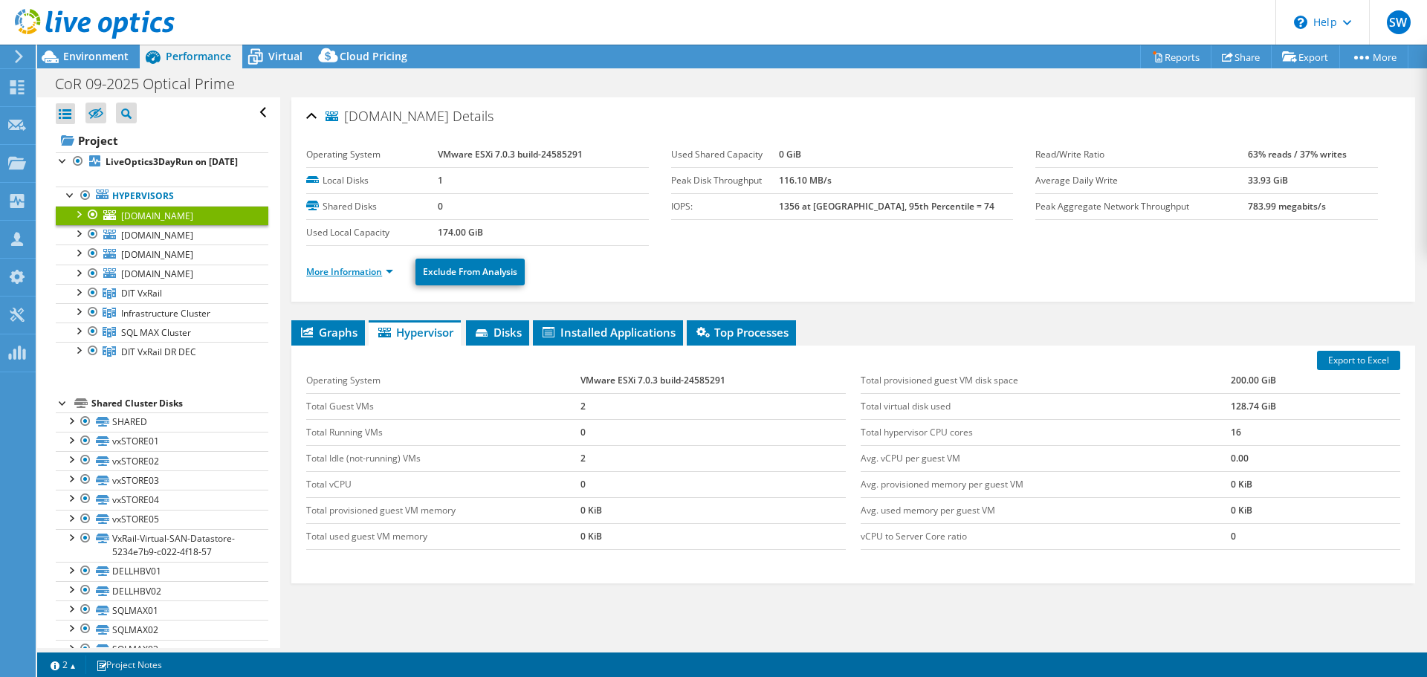
click at [309, 267] on link "More Information" at bounding box center [349, 271] width 87 height 13
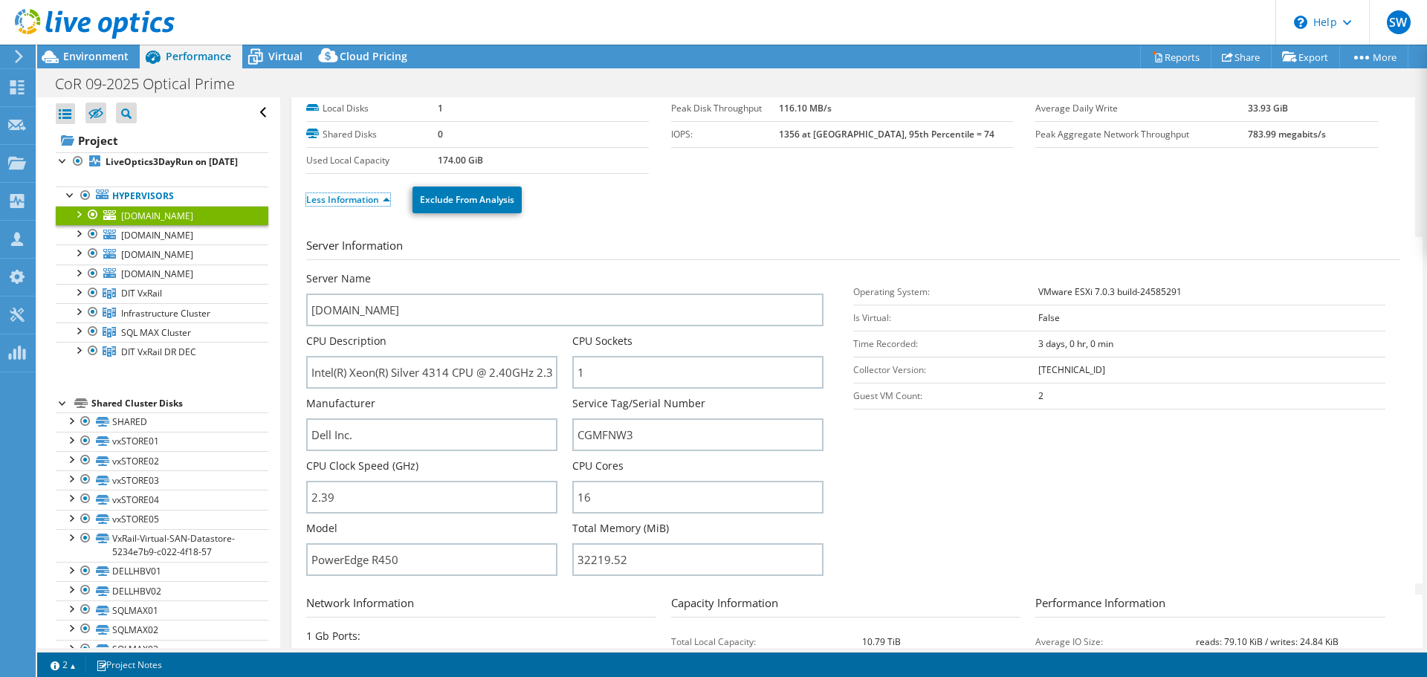
scroll to position [73, 0]
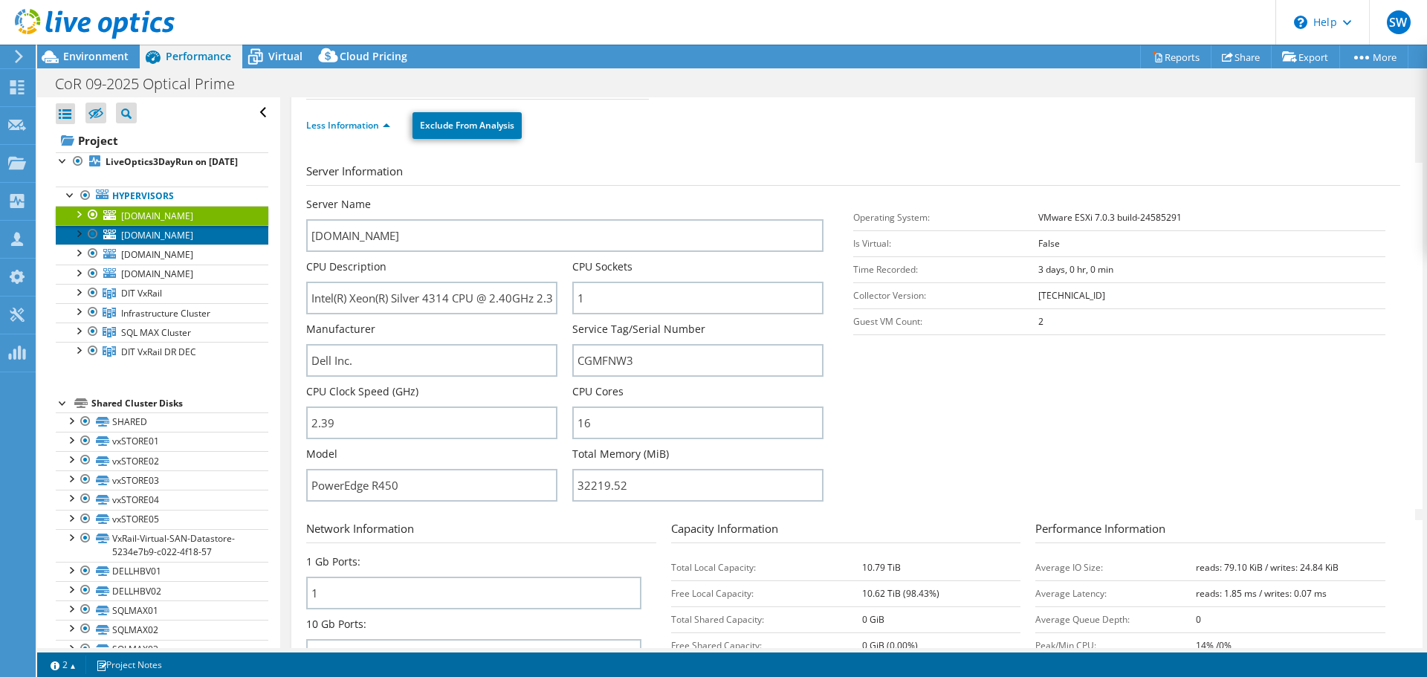
click at [168, 244] on link "[DOMAIN_NAME]" at bounding box center [162, 234] width 213 height 19
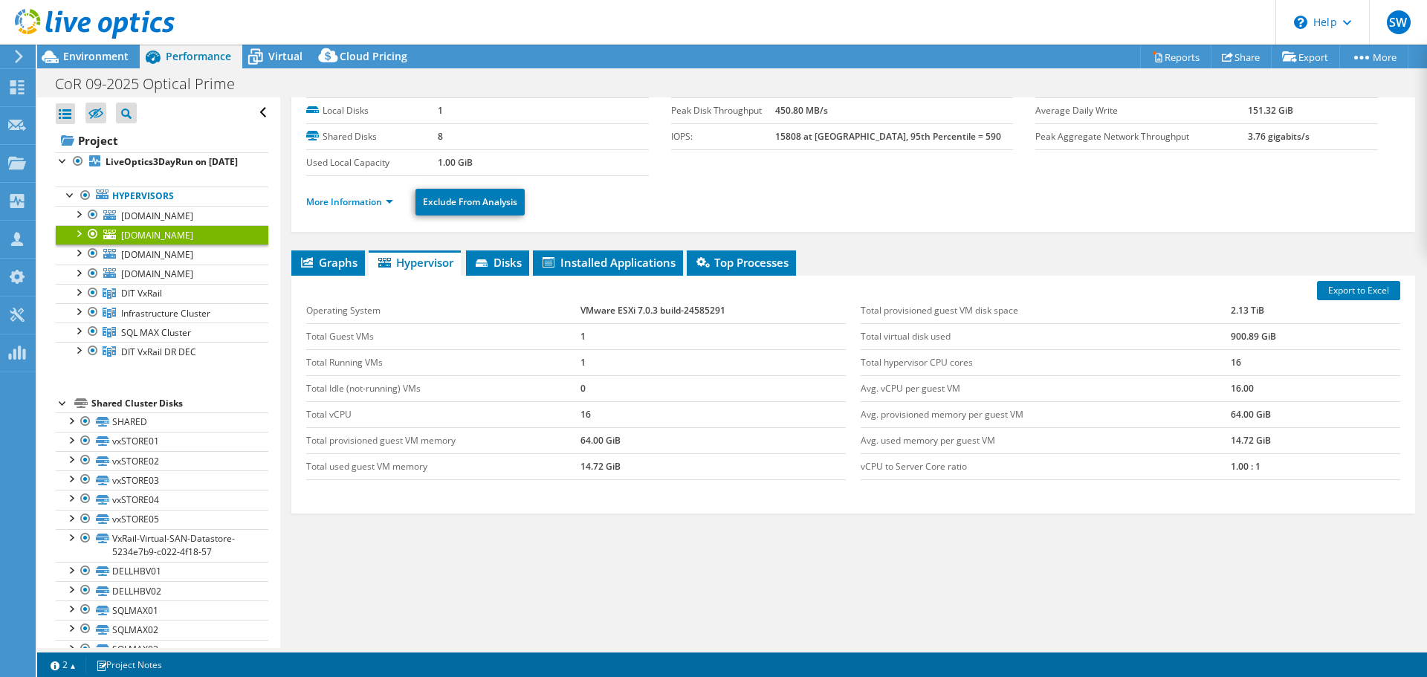
scroll to position [70, 0]
click at [341, 206] on link "More Information" at bounding box center [349, 201] width 87 height 13
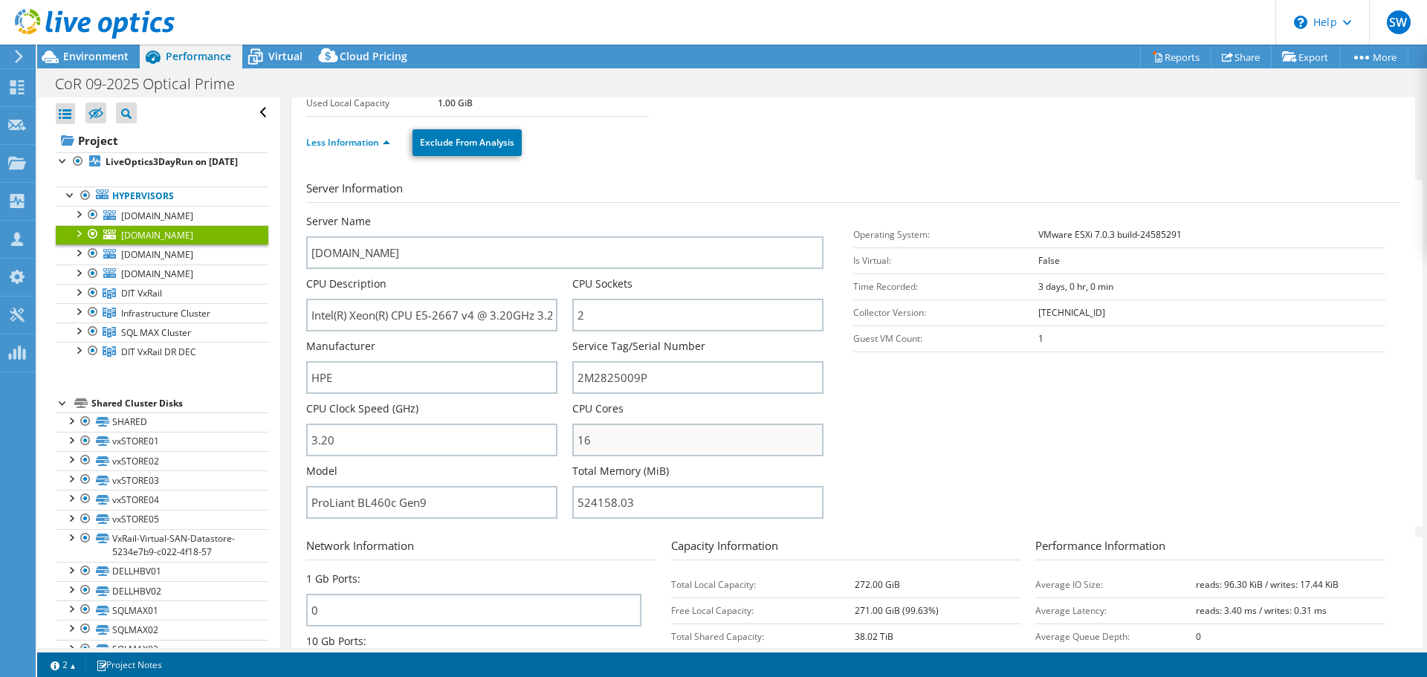
scroll to position [0, 0]
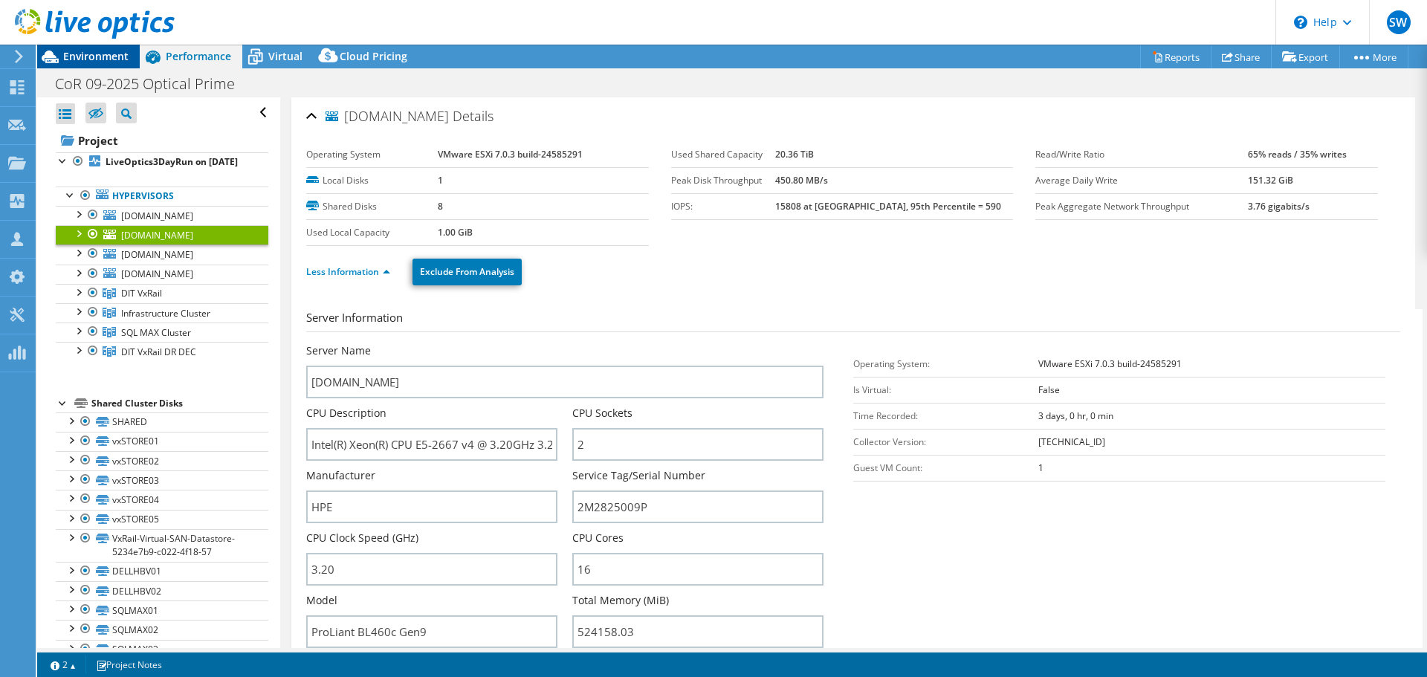
click at [108, 57] on span "Environment" at bounding box center [95, 56] width 65 height 14
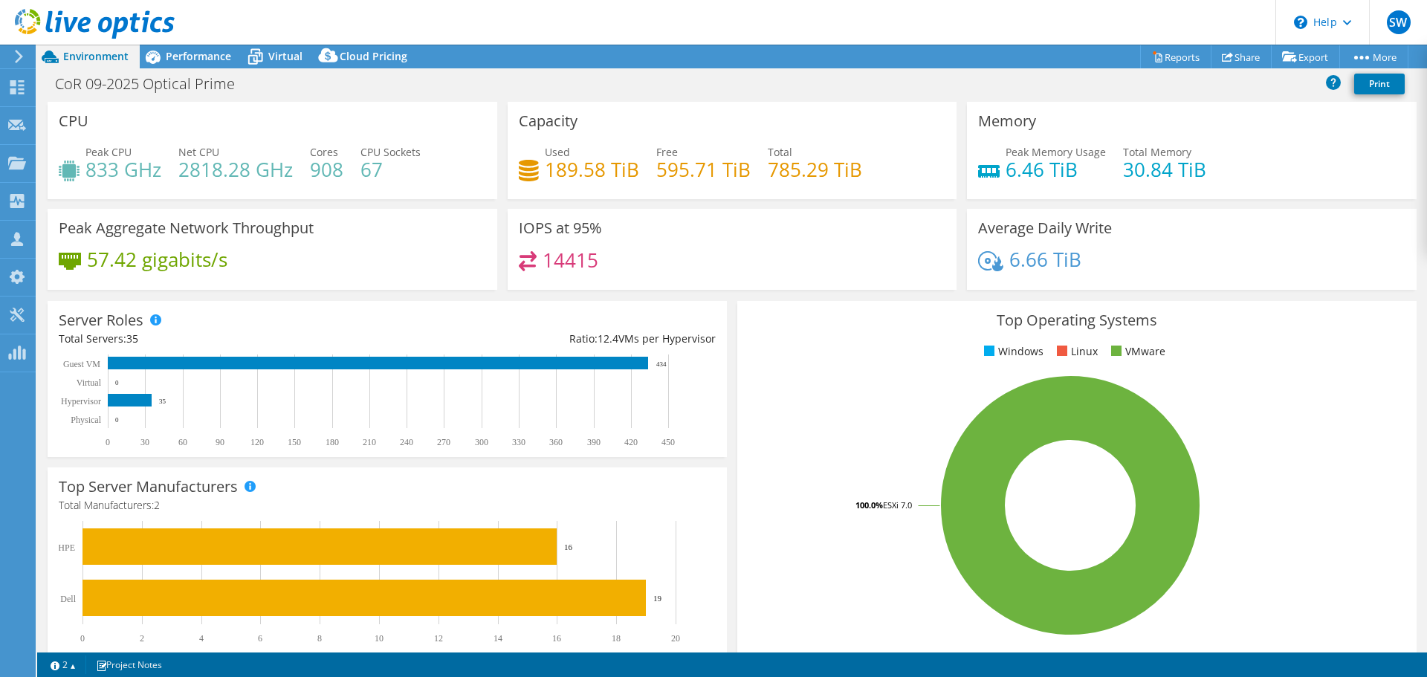
select select "USD"
drag, startPoint x: 197, startPoint y: 59, endPoint x: 200, endPoint y: 68, distance: 9.4
click at [196, 61] on span "Performance" at bounding box center [198, 56] width 65 height 14
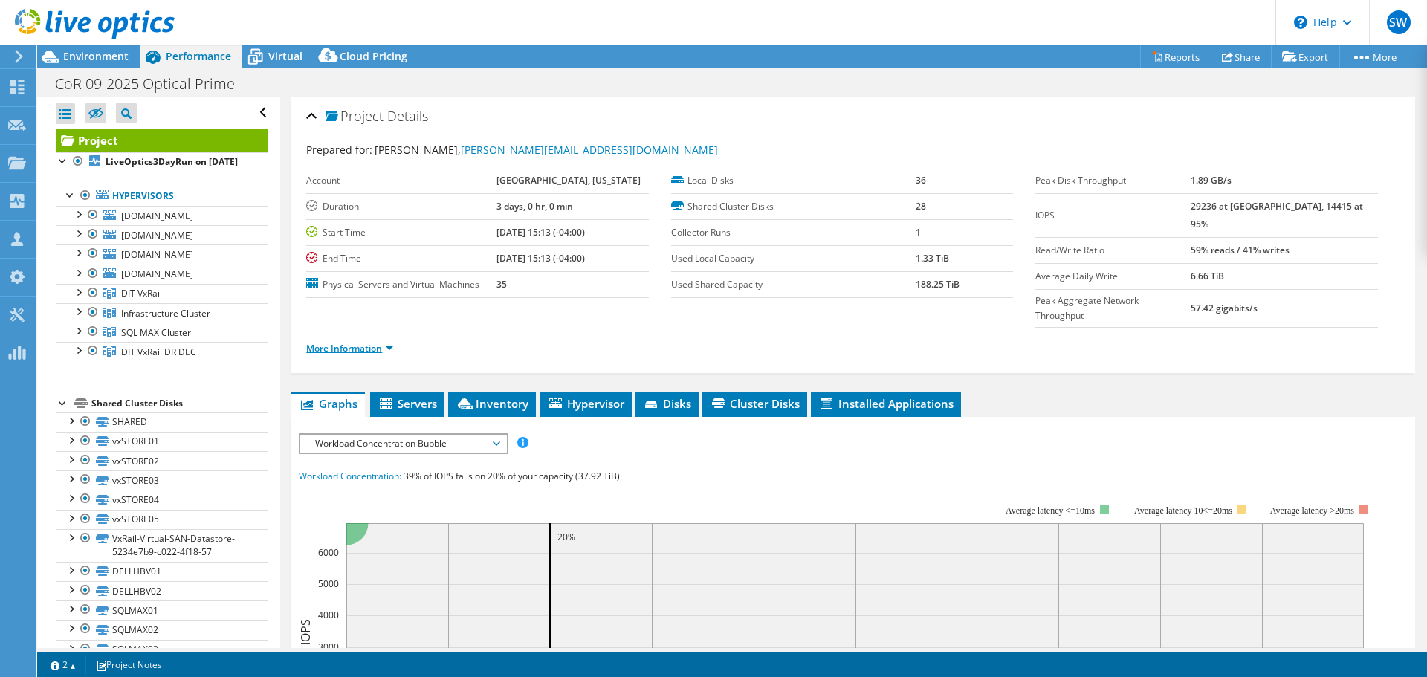
click at [359, 342] on link "More Information" at bounding box center [349, 348] width 87 height 13
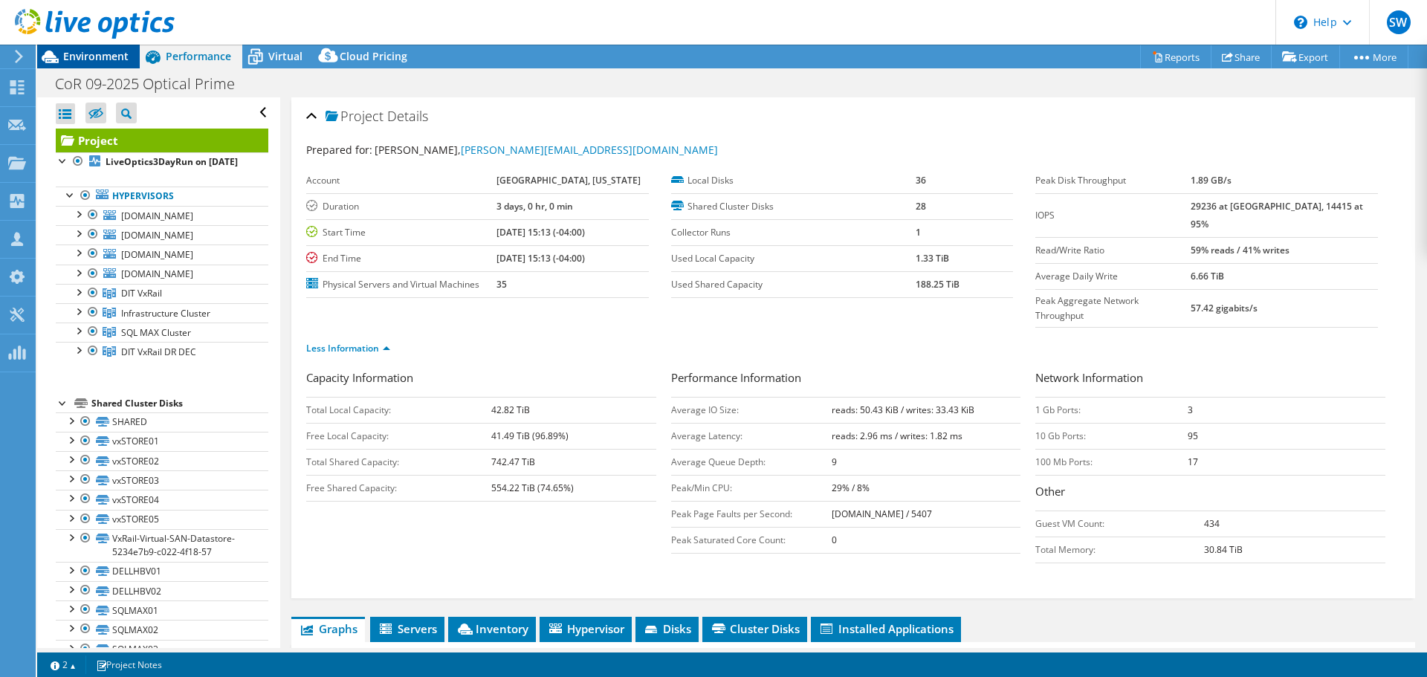
click at [98, 60] on span "Environment" at bounding box center [95, 56] width 65 height 14
